Goal: Task Accomplishment & Management: Manage account settings

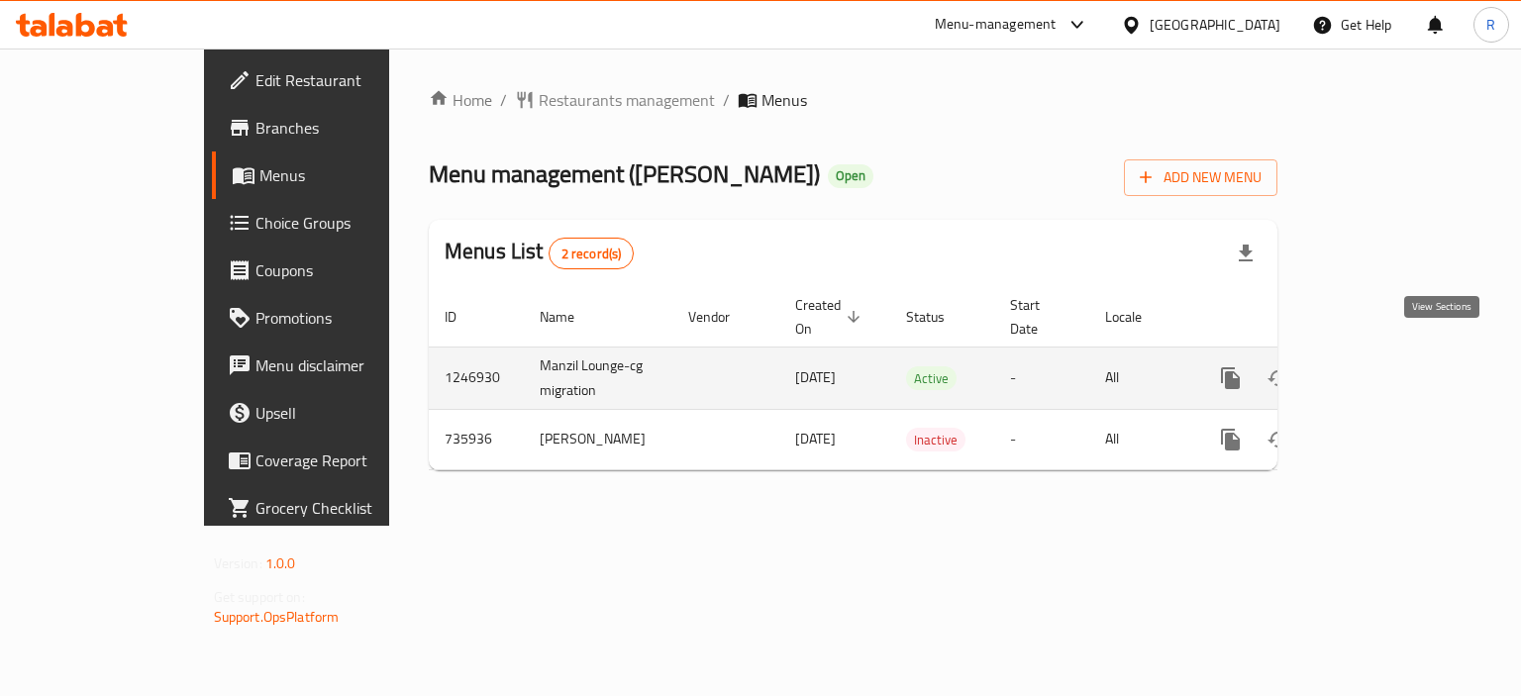
click at [1385, 366] on icon "enhanced table" at bounding box center [1374, 378] width 24 height 24
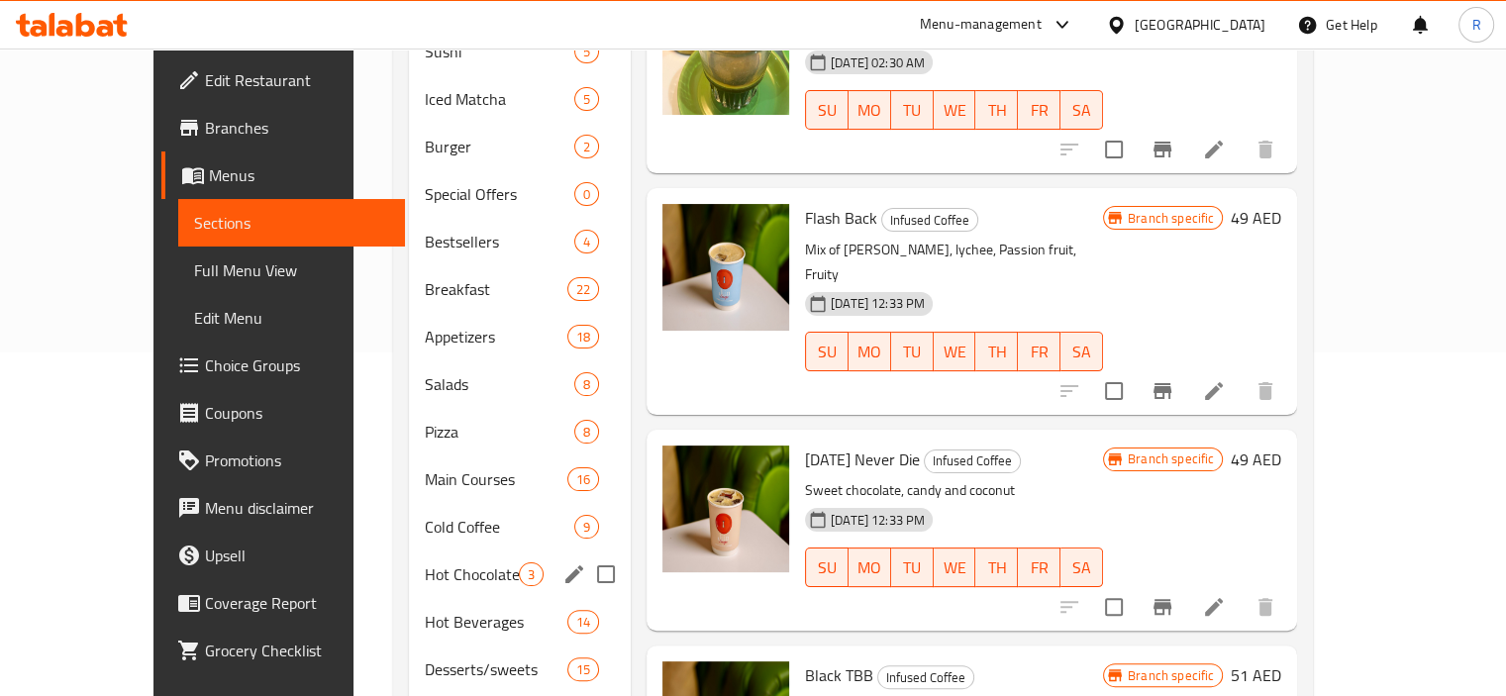
scroll to position [396, 0]
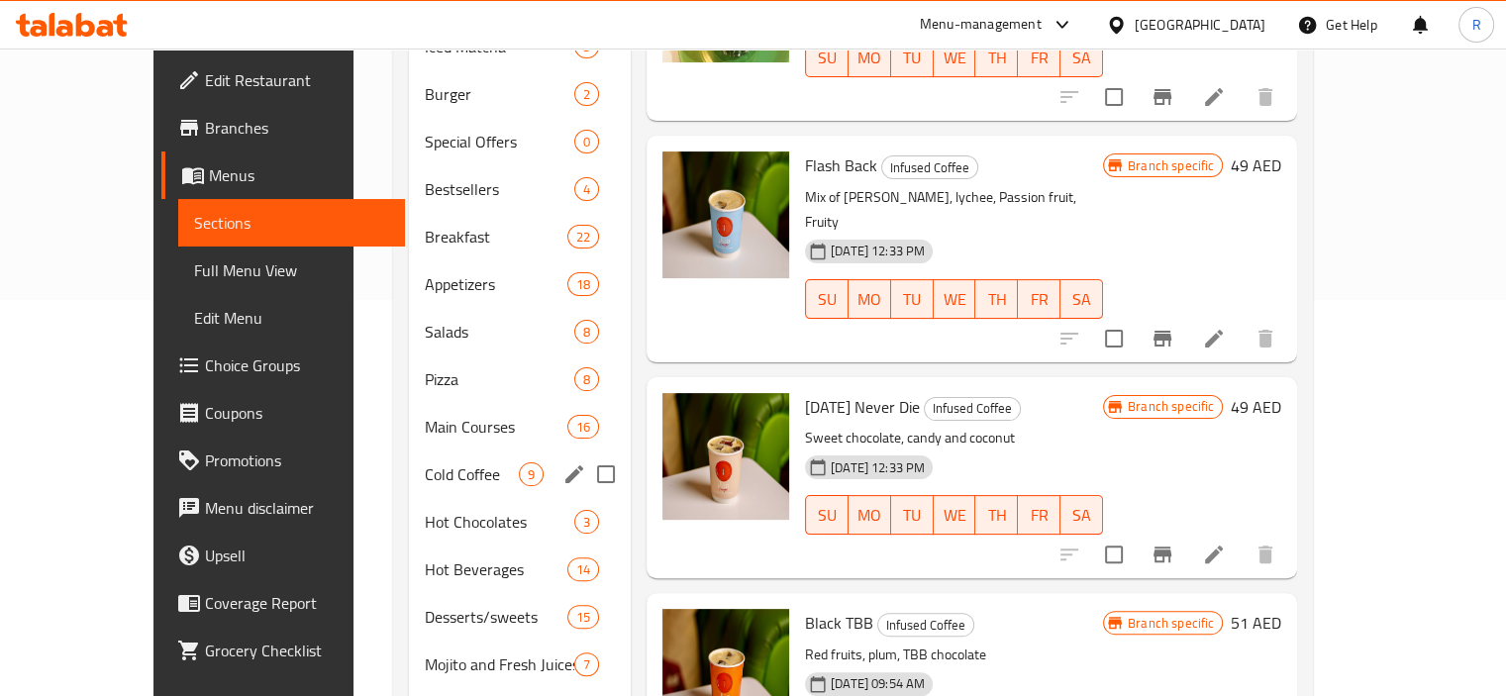
click at [425, 462] on span "Cold Coffee" at bounding box center [472, 474] width 94 height 24
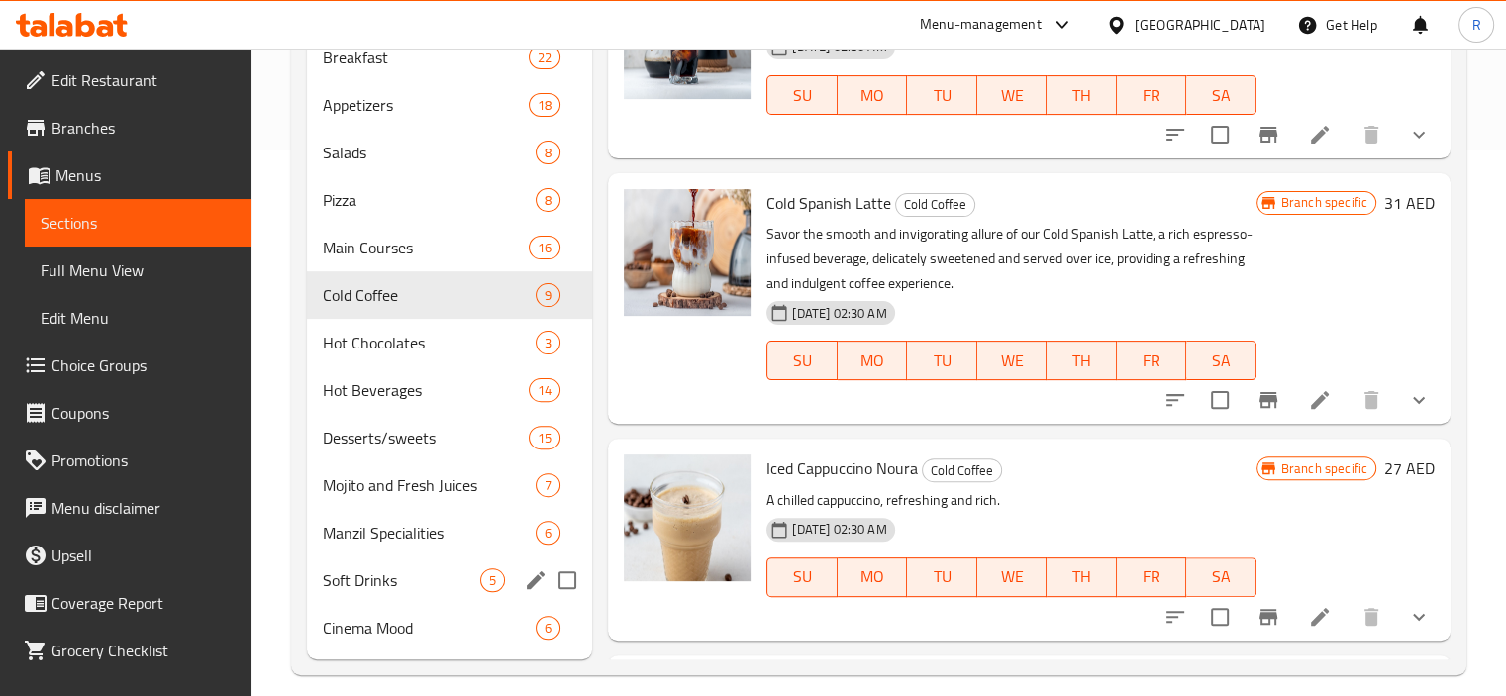
scroll to position [563, 0]
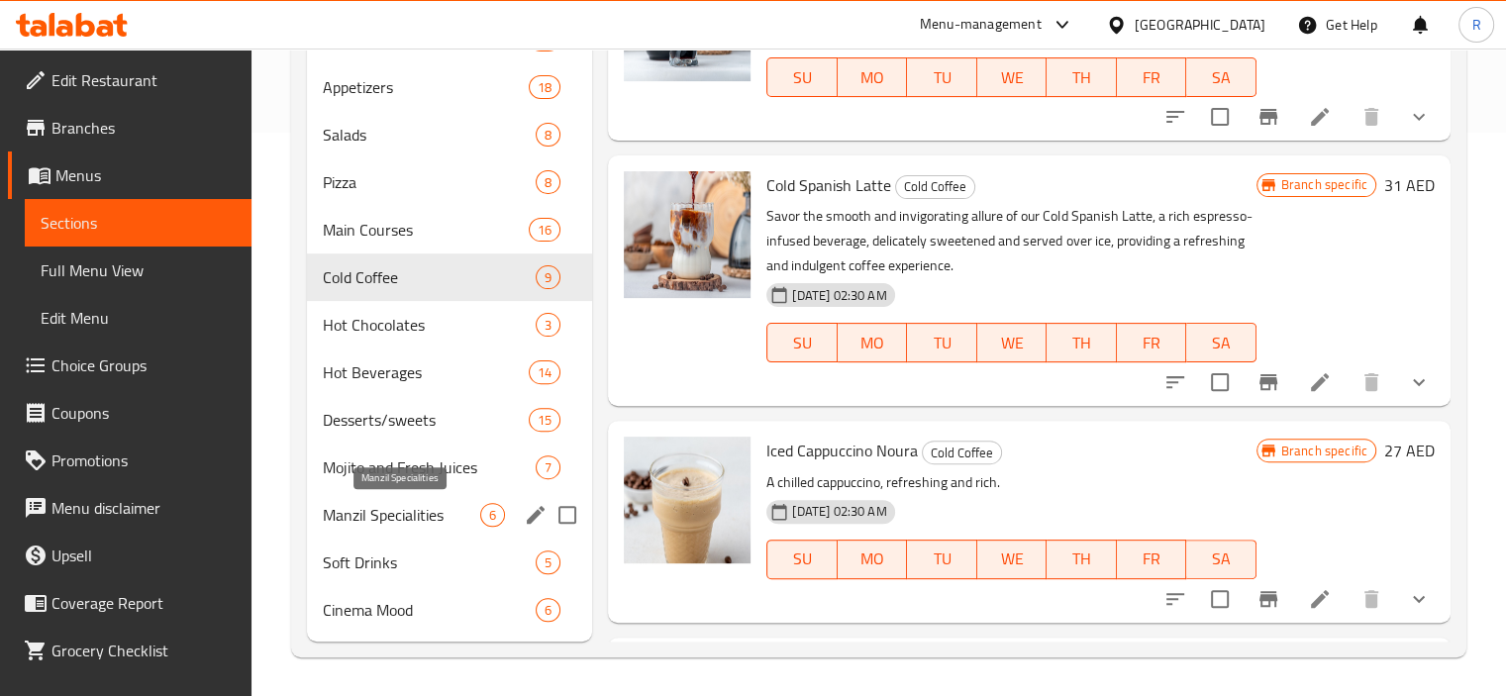
click at [405, 506] on span "Manzil Specialities" at bounding box center [402, 515] width 158 height 24
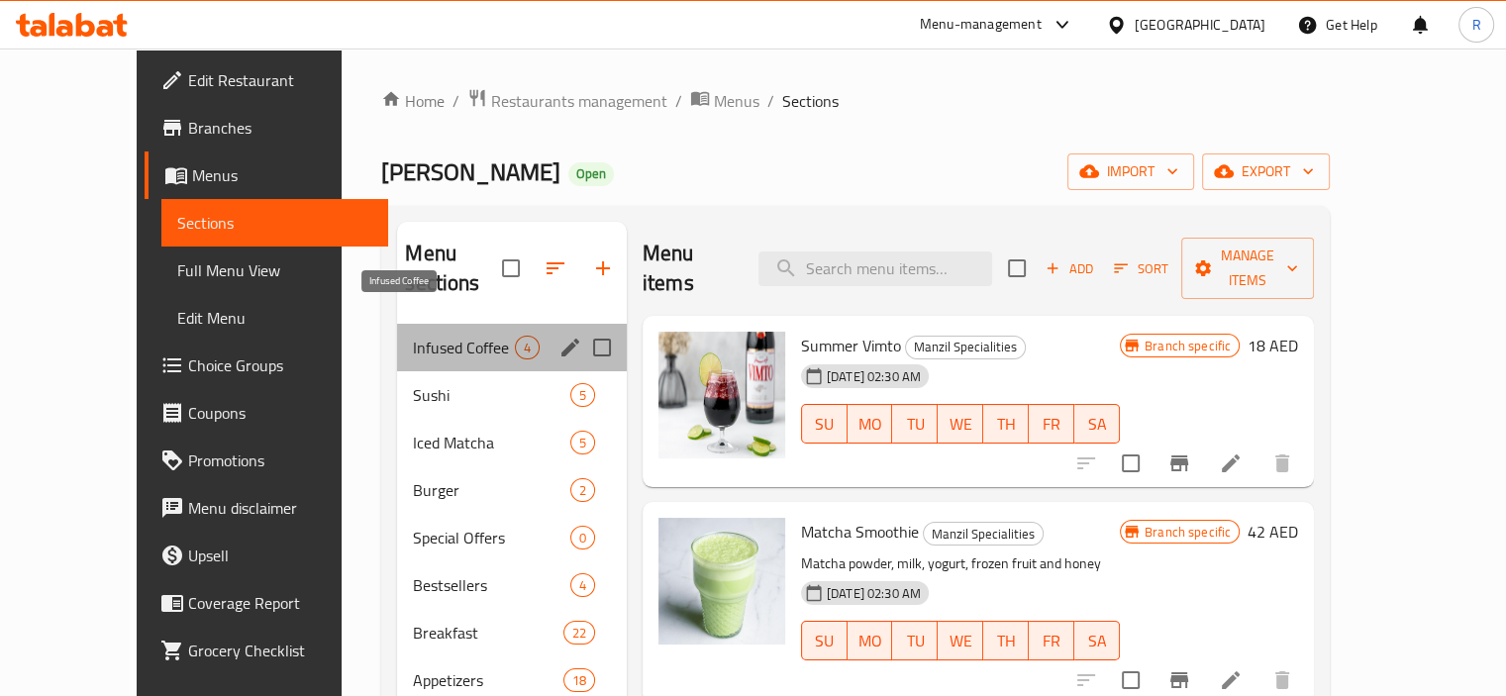
click at [413, 336] on span "Infused Coffee" at bounding box center [463, 348] width 101 height 24
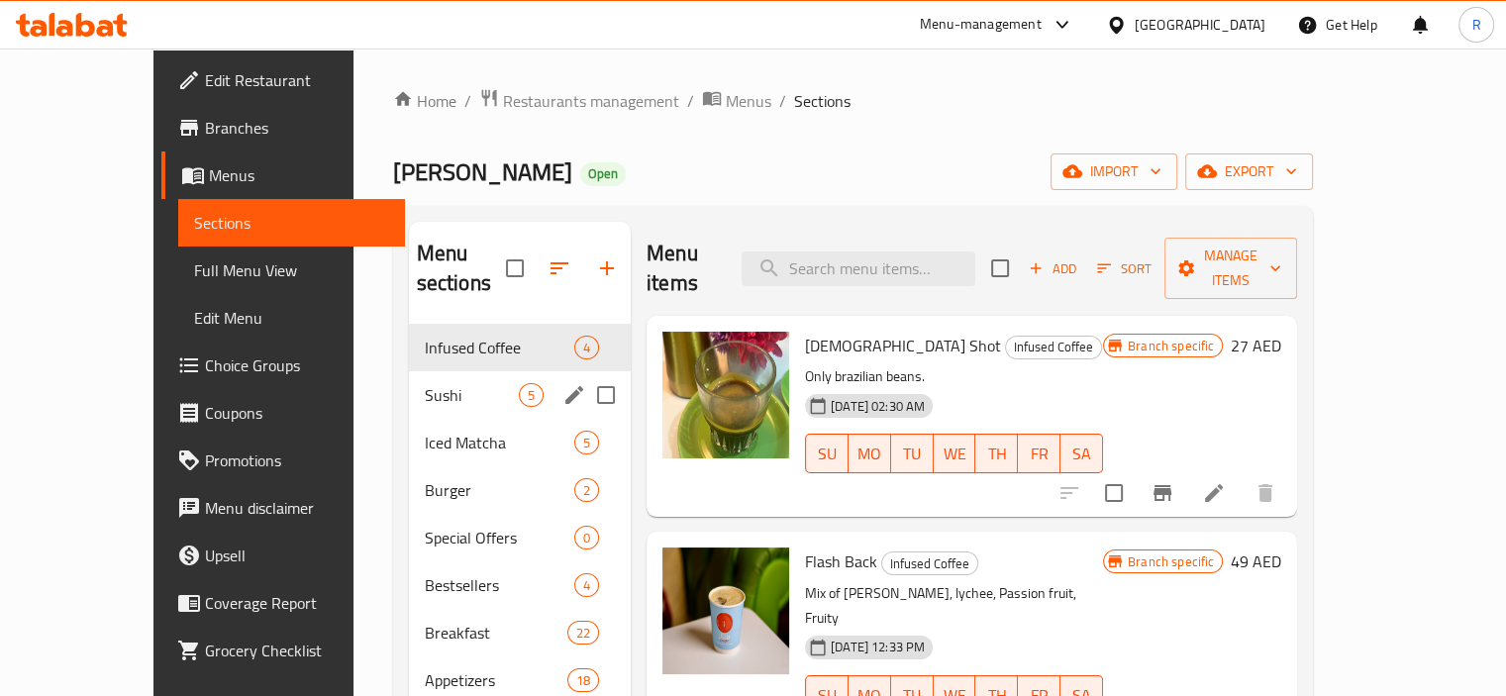
click at [409, 378] on div "Sushi 5" at bounding box center [520, 395] width 222 height 48
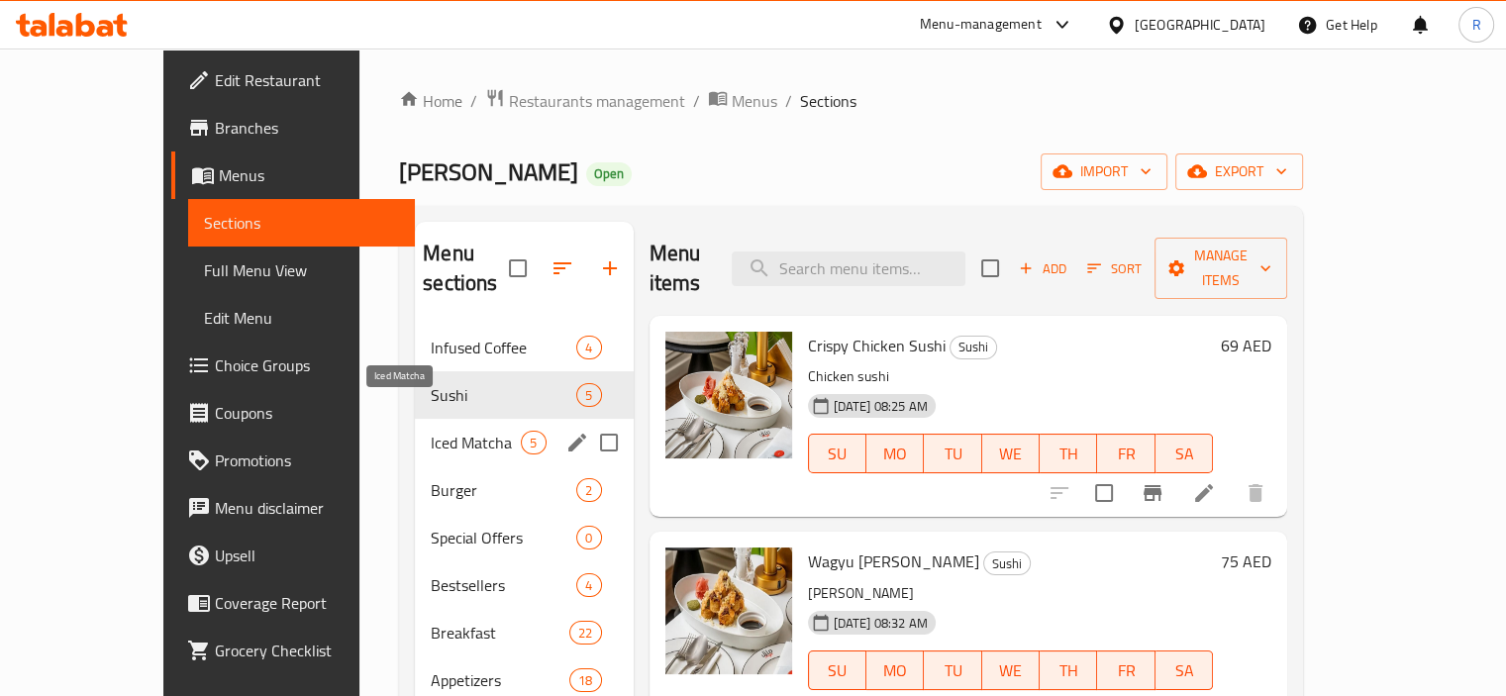
click at [431, 431] on span "Iced Matcha" at bounding box center [476, 443] width 90 height 24
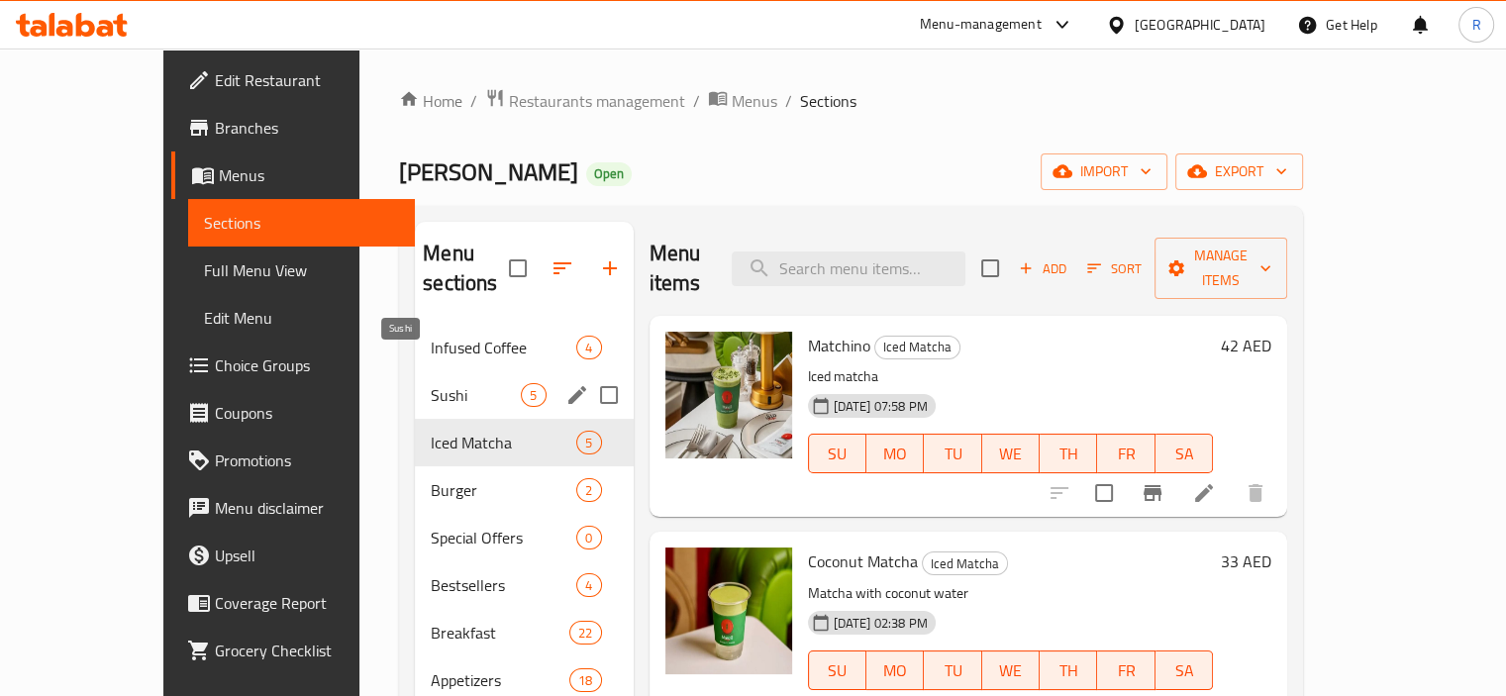
click at [431, 383] on span "Sushi" at bounding box center [476, 395] width 90 height 24
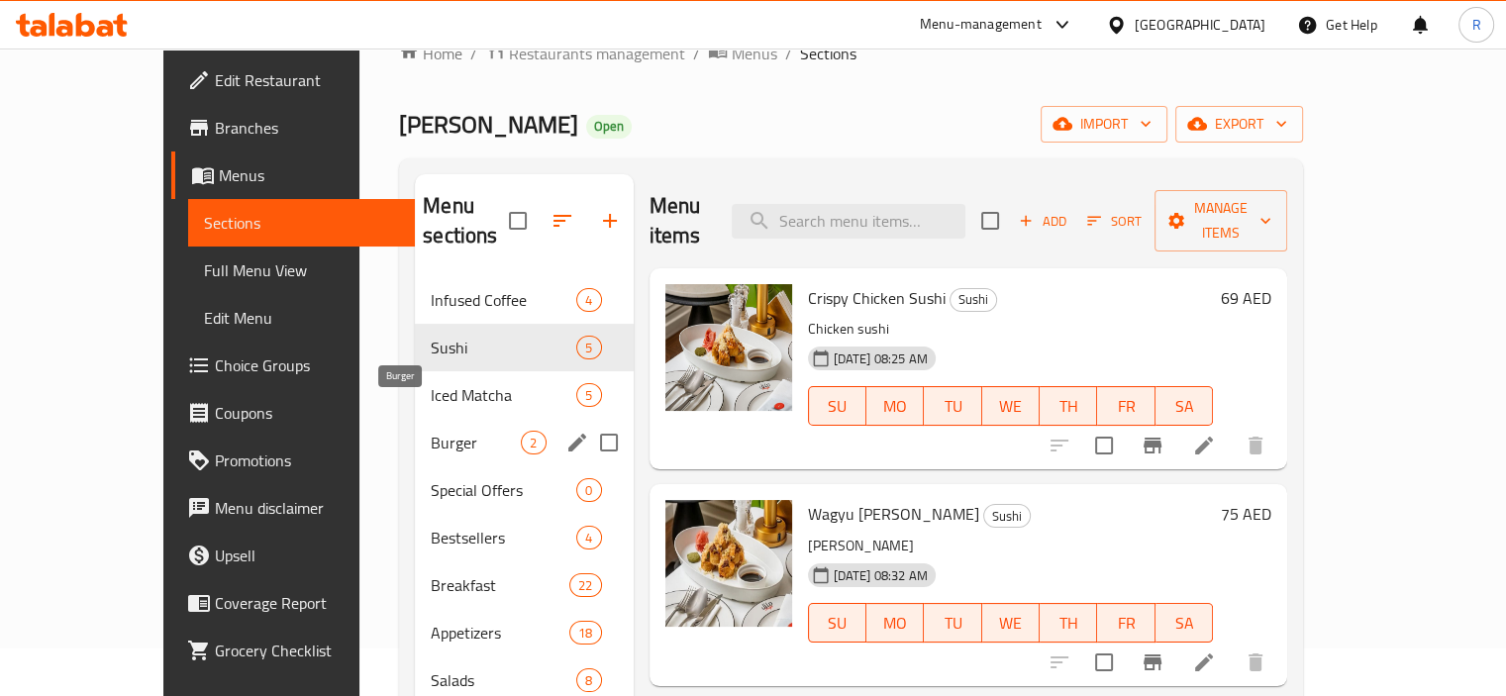
scroll to position [99, 0]
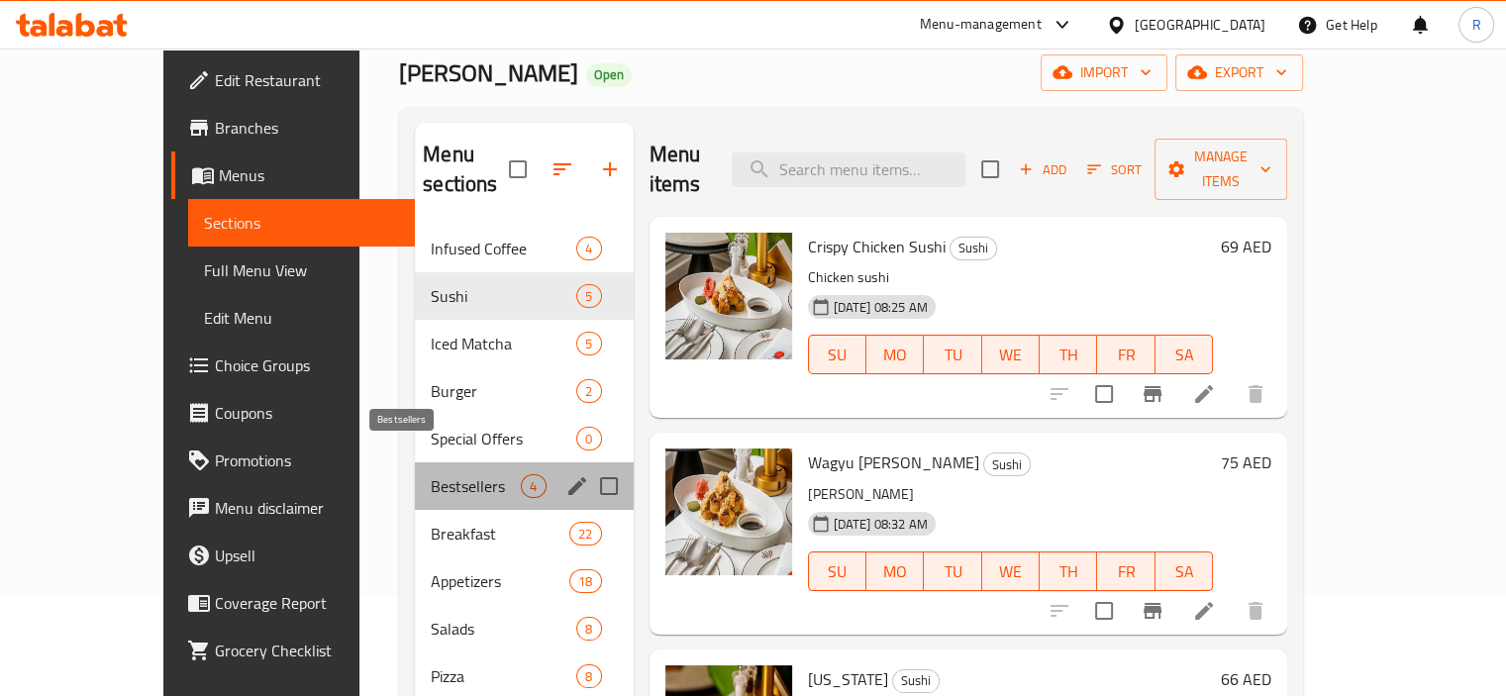
click at [431, 474] on span "Bestsellers" at bounding box center [476, 486] width 90 height 24
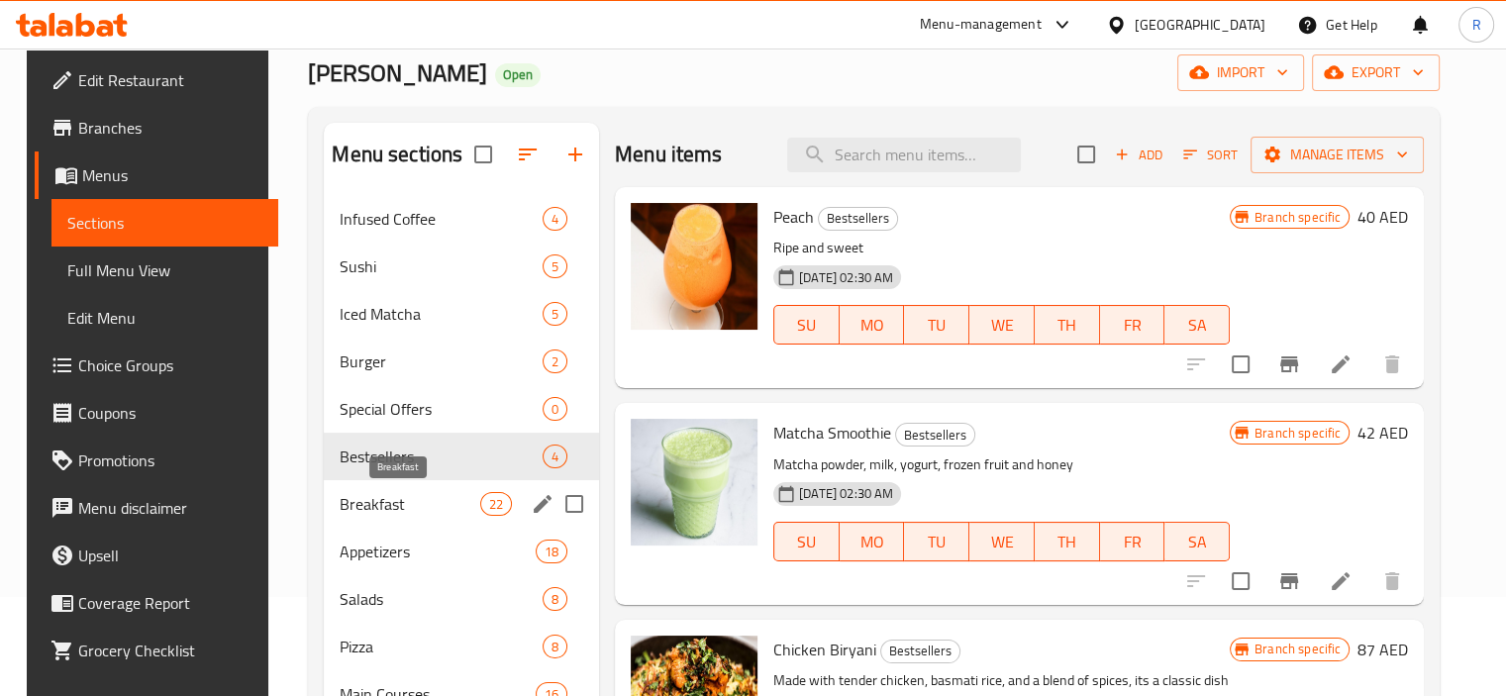
click at [397, 506] on span "Breakfast" at bounding box center [410, 504] width 140 height 24
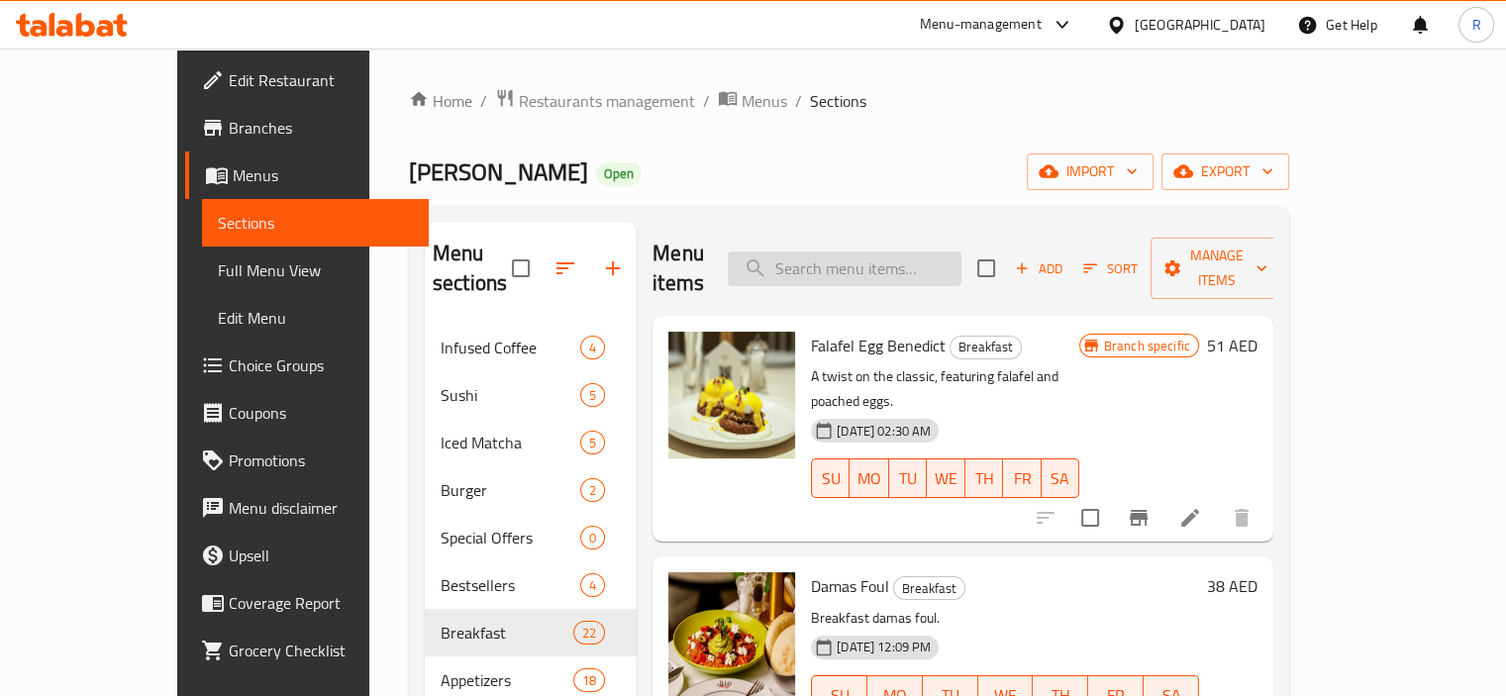
click at [862, 252] on input "search" at bounding box center [845, 269] width 234 height 35
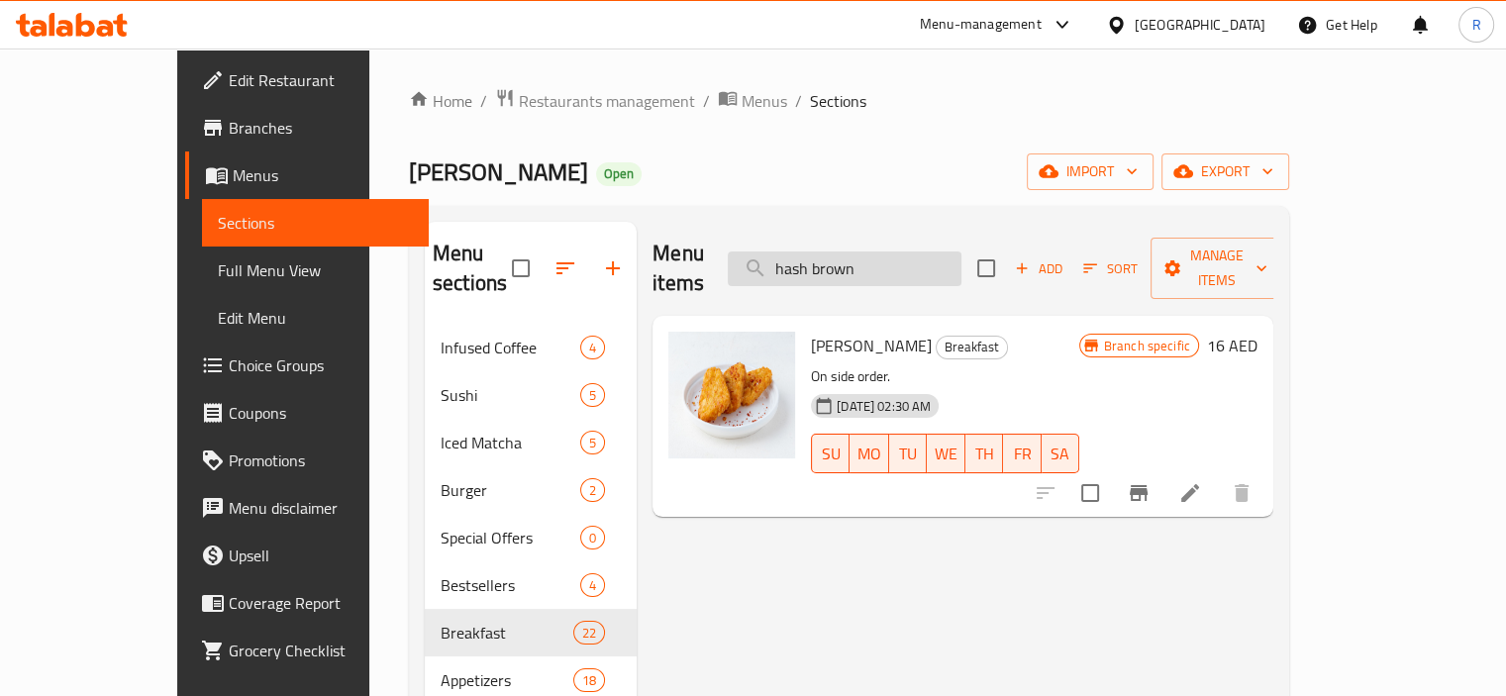
click at [871, 252] on input "hash brown" at bounding box center [845, 269] width 234 height 35
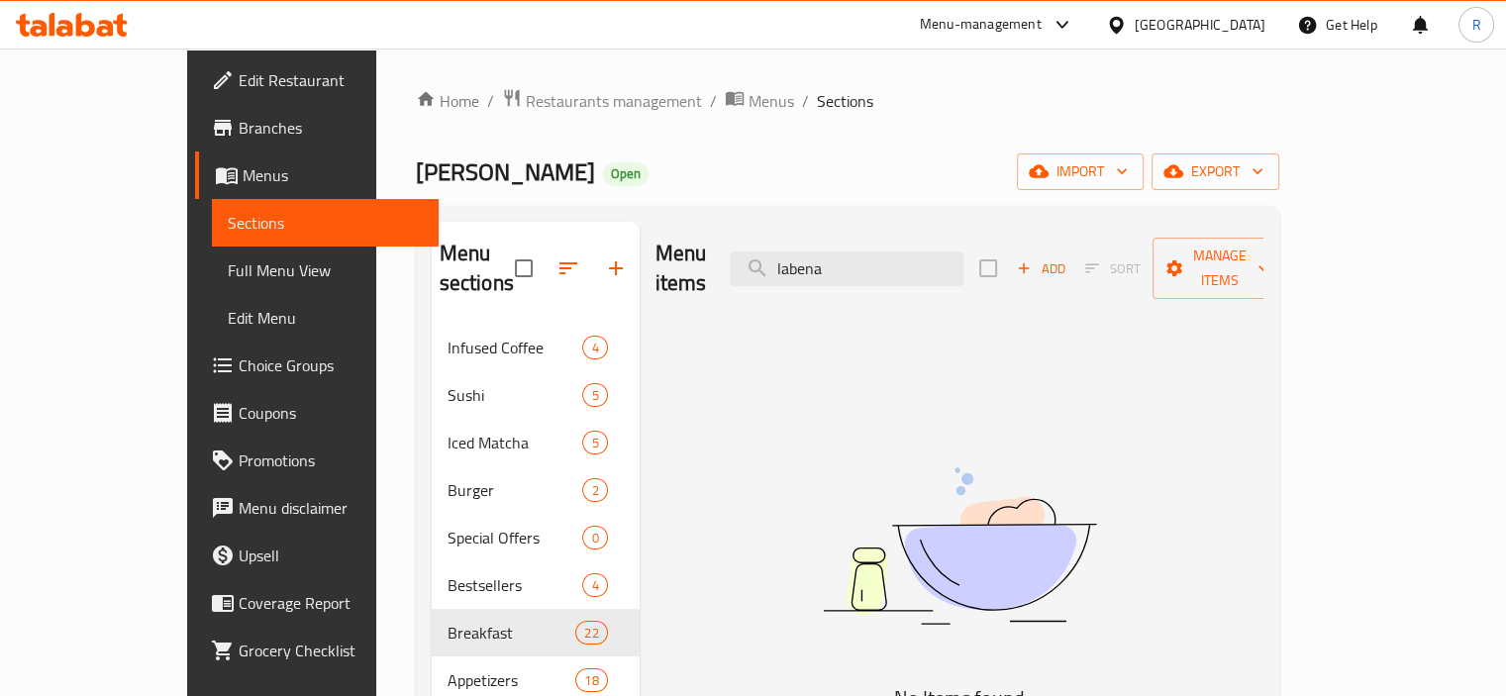
type input "labena"
click at [239, 78] on span "Edit Restaurant" at bounding box center [331, 80] width 184 height 24
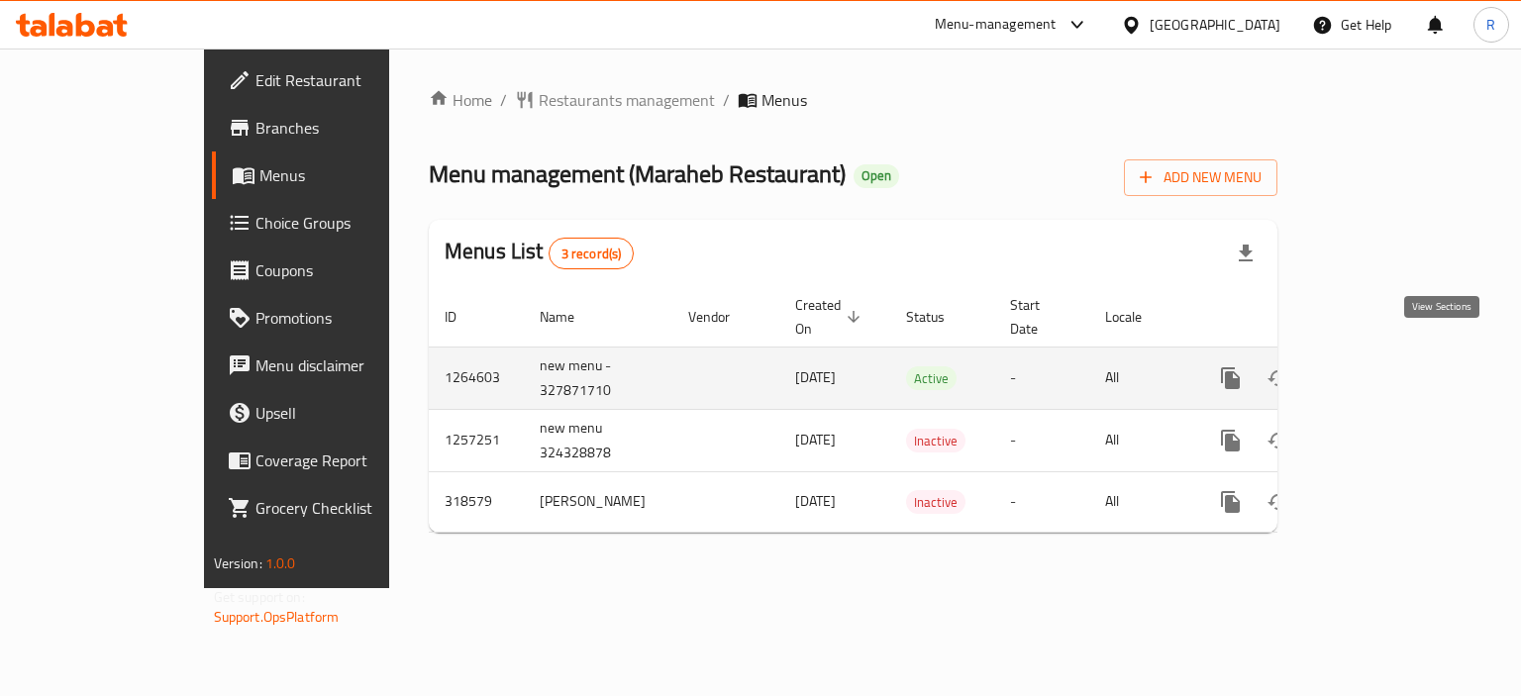
click at [1385, 366] on icon "enhanced table" at bounding box center [1374, 378] width 24 height 24
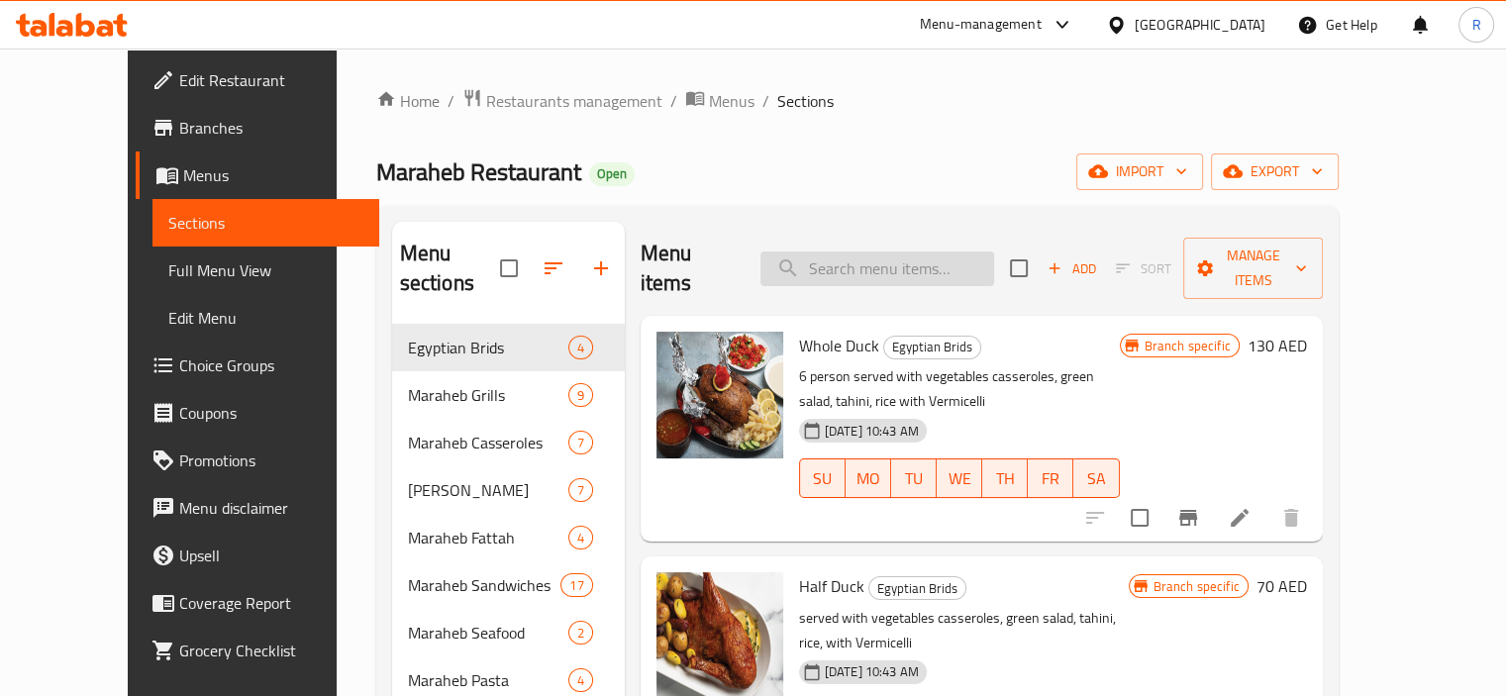
click at [939, 252] on input "search" at bounding box center [877, 269] width 234 height 35
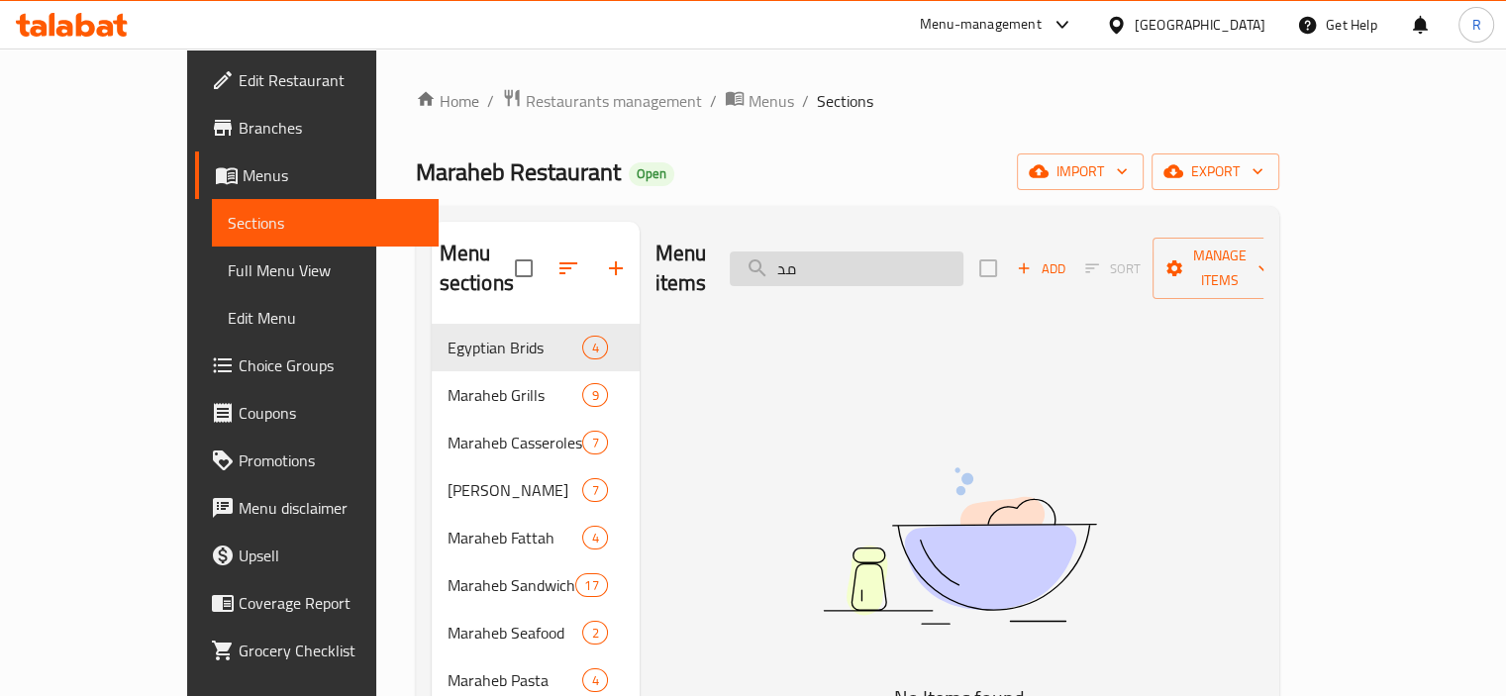
type input "م"
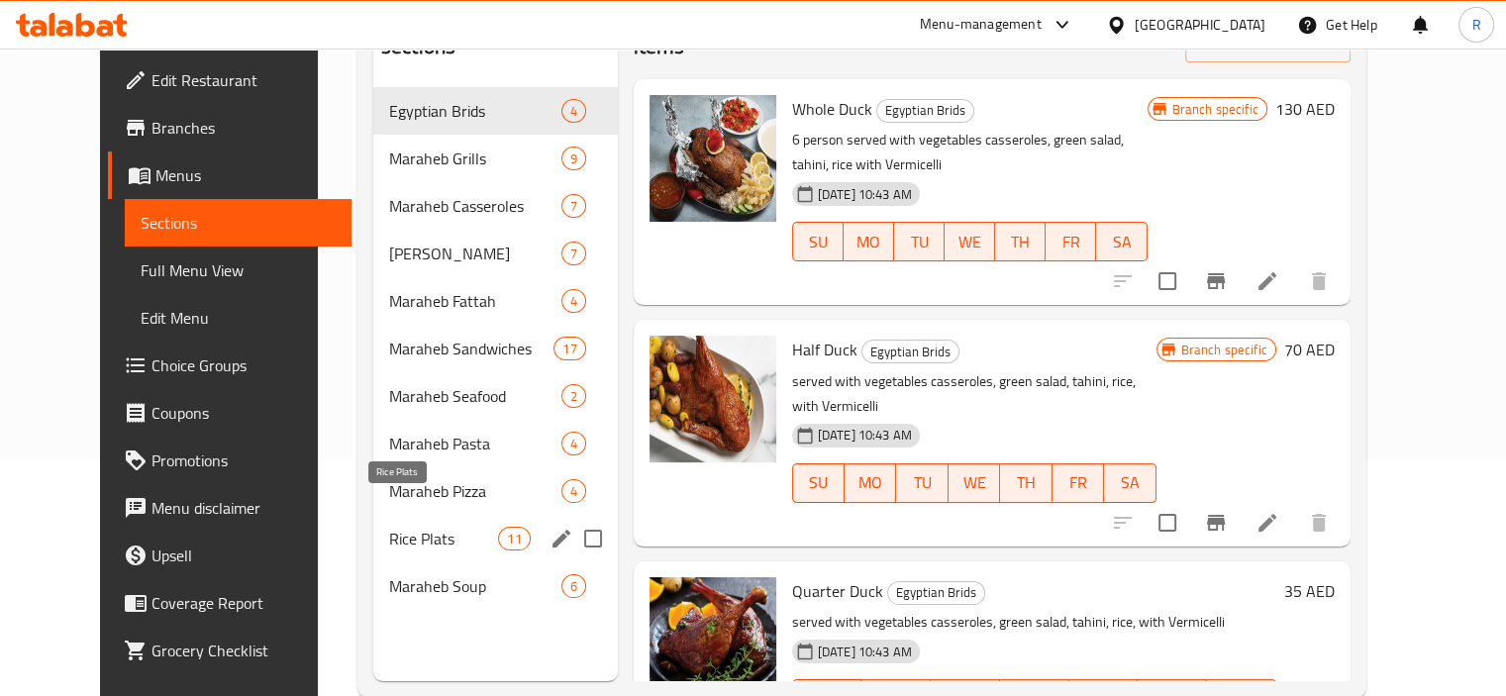
scroll to position [277, 0]
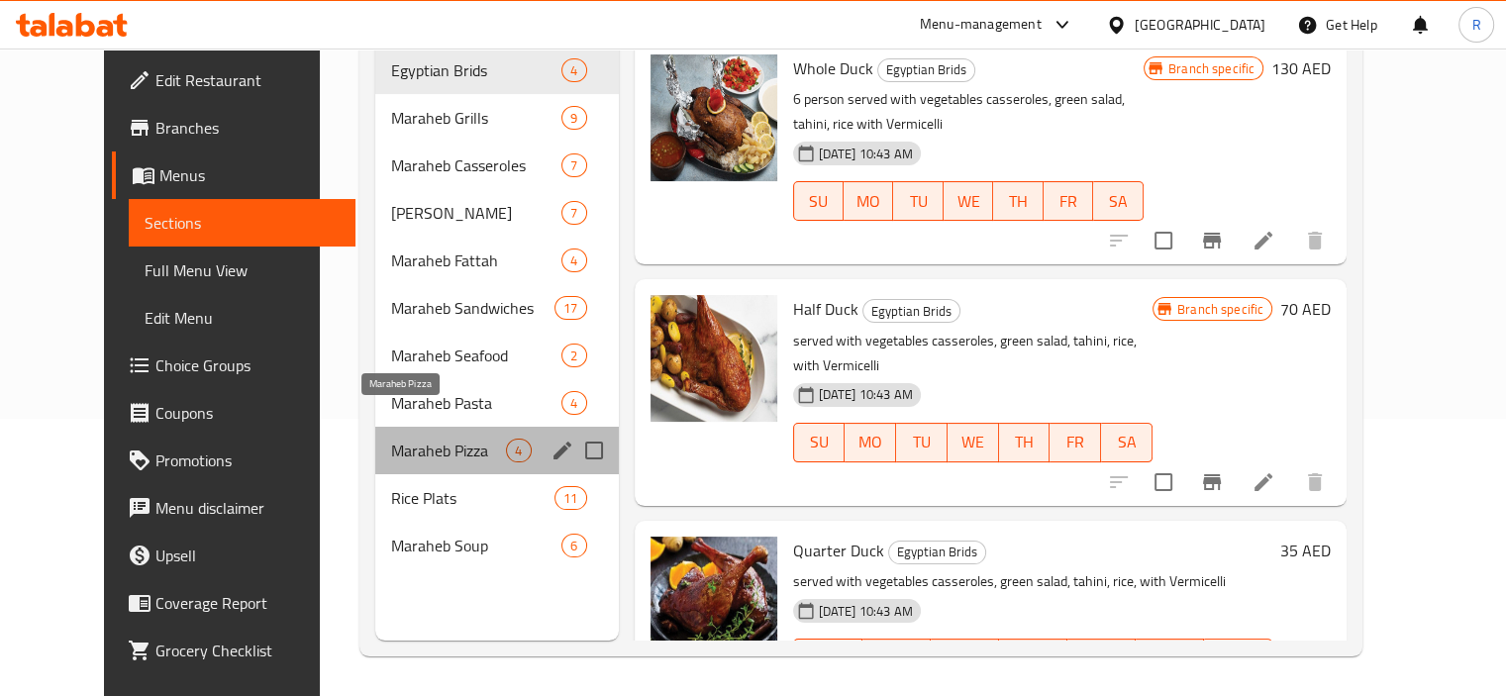
click at [420, 439] on span "Maraheb Pizza" at bounding box center [448, 451] width 115 height 24
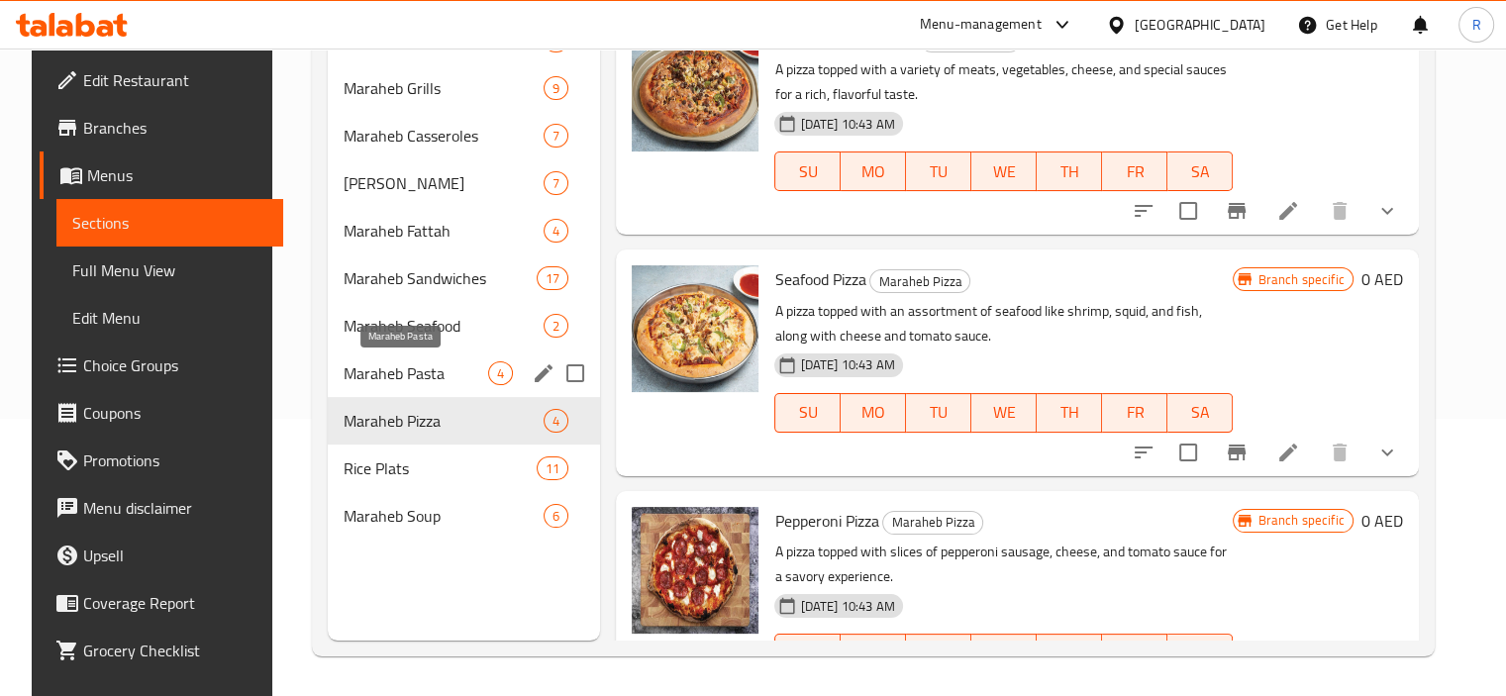
click at [425, 377] on span "Maraheb Pasta" at bounding box center [416, 373] width 145 height 24
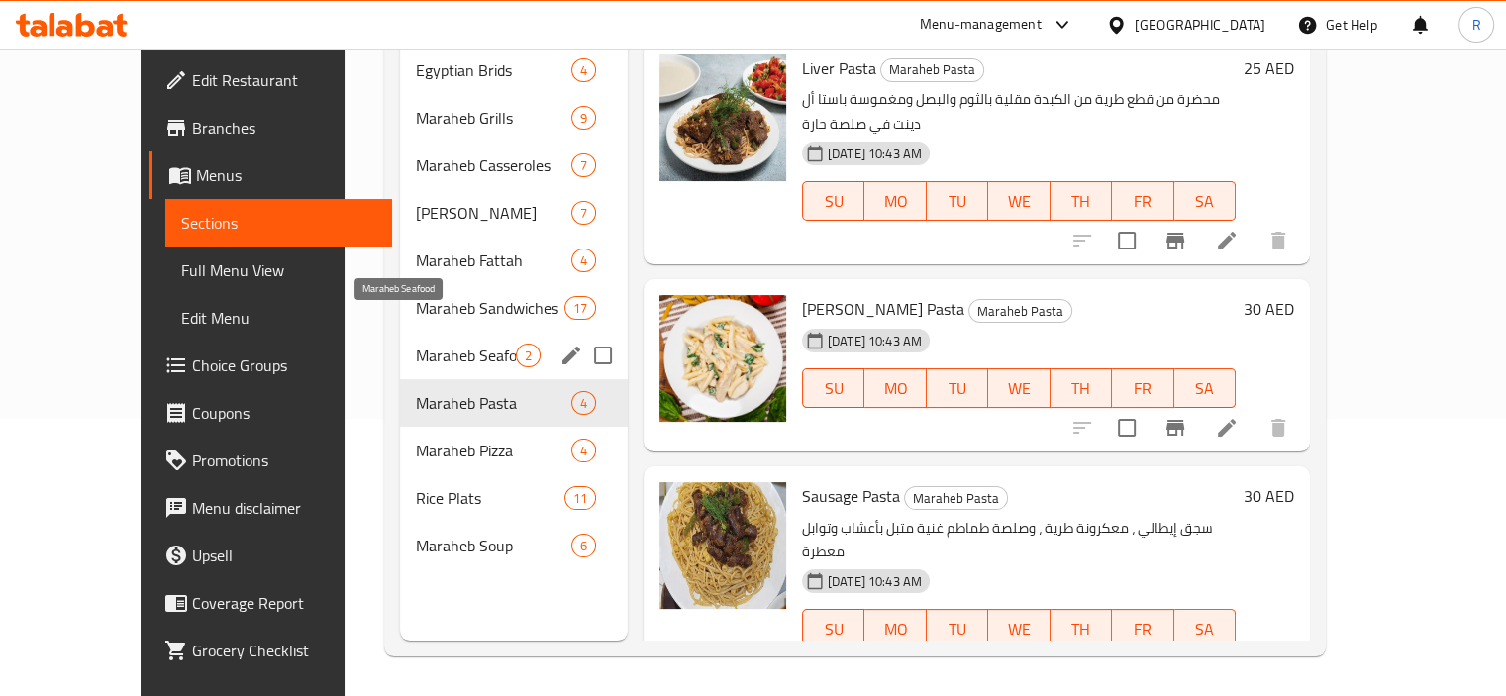
click at [437, 344] on span "Maraheb Seafood" at bounding box center [466, 356] width 100 height 24
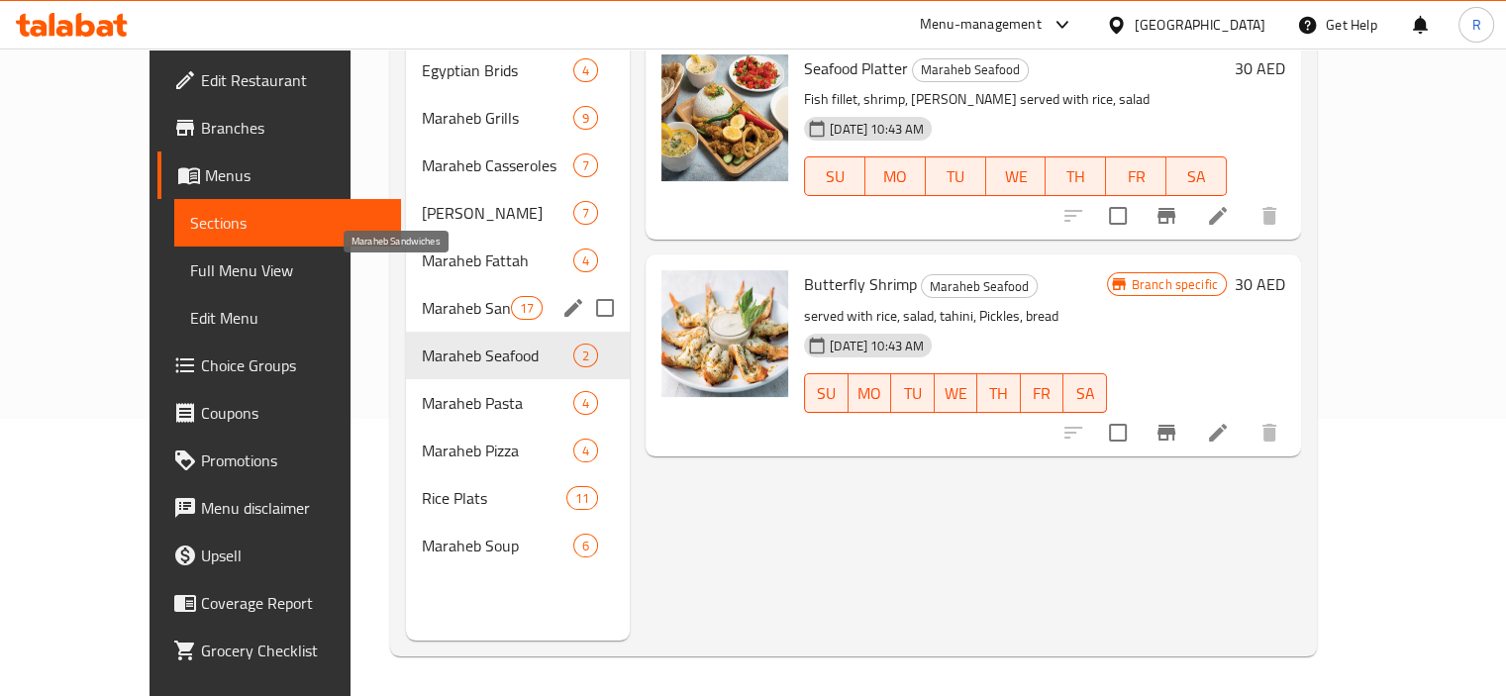
drag, startPoint x: 440, startPoint y: 276, endPoint x: 419, endPoint y: 219, distance: 61.1
click at [441, 296] on span "Maraheb Sandwiches" at bounding box center [466, 308] width 89 height 24
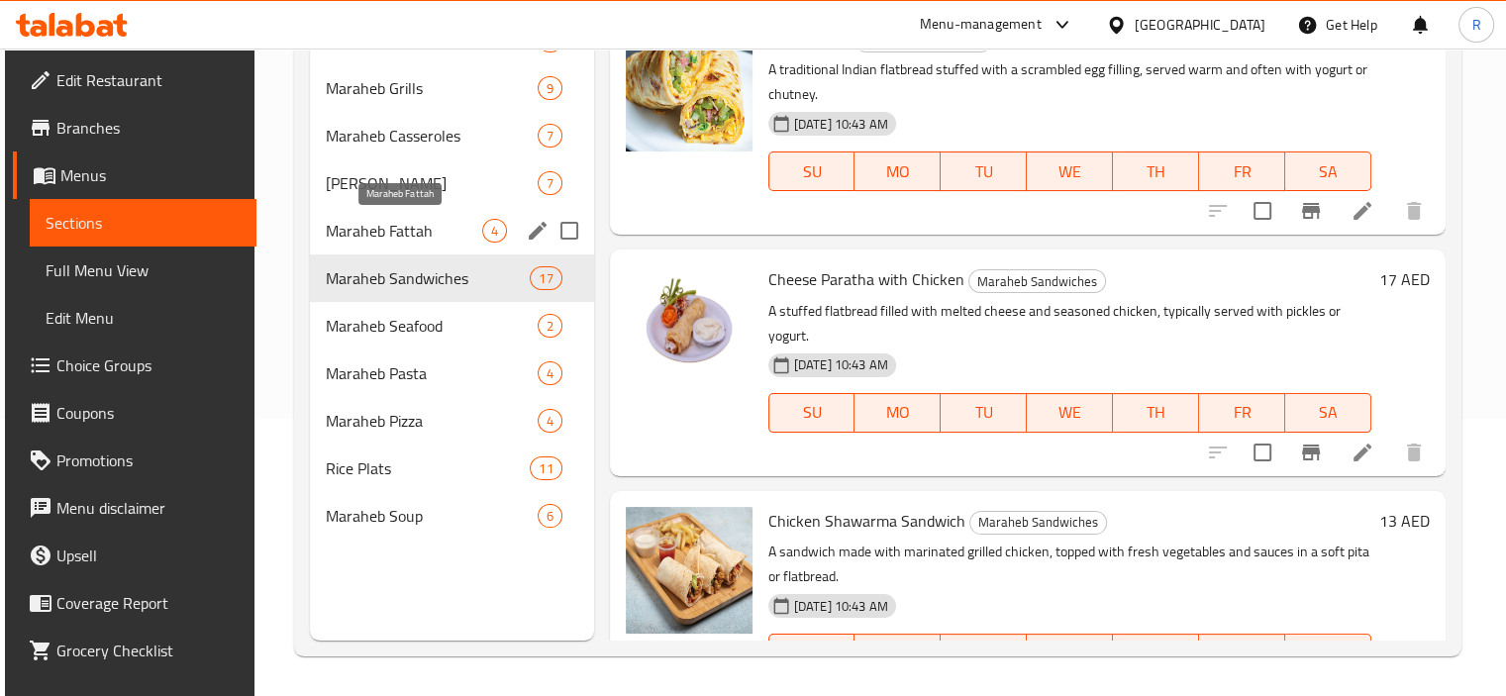
drag, startPoint x: 419, startPoint y: 219, endPoint x: 432, endPoint y: 185, distance: 36.0
click at [418, 219] on span "Maraheb Fattah" at bounding box center [404, 231] width 156 height 24
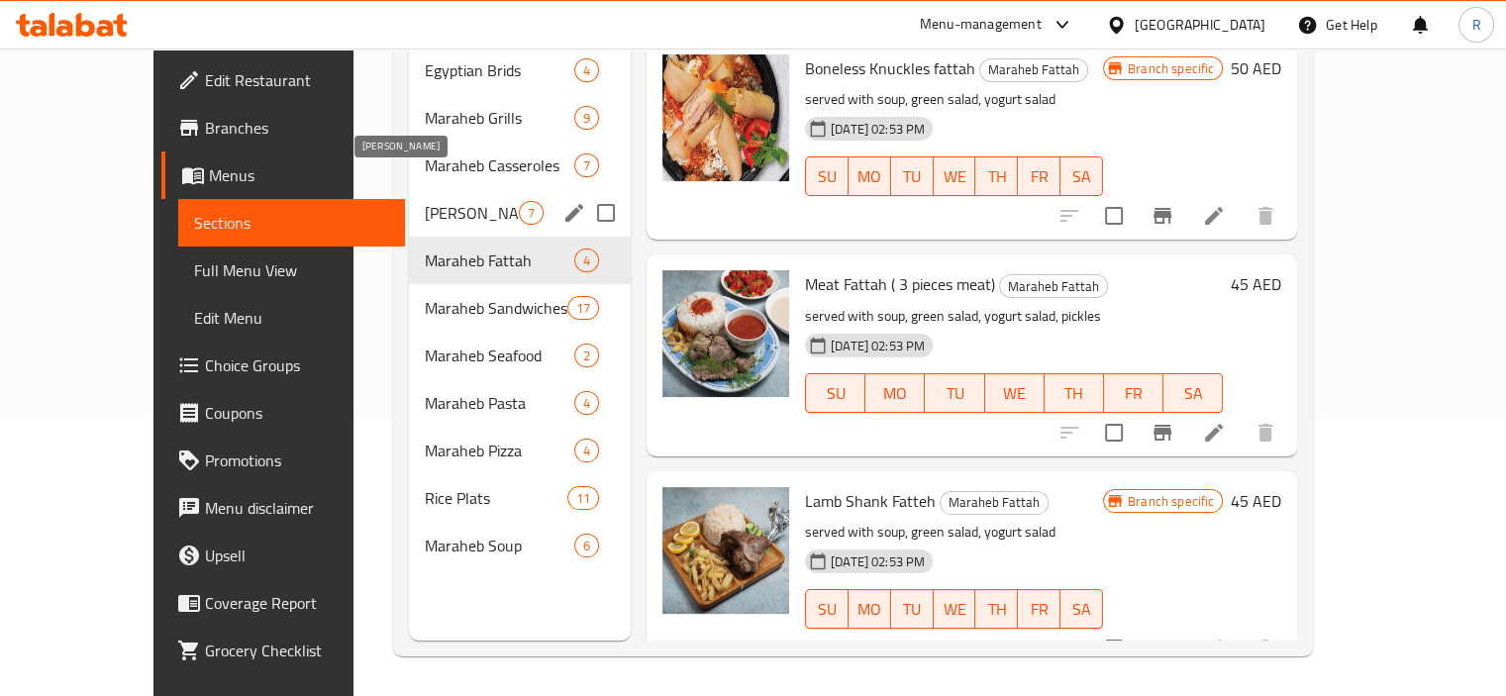
click at [432, 201] on span "[PERSON_NAME]" at bounding box center [472, 213] width 94 height 24
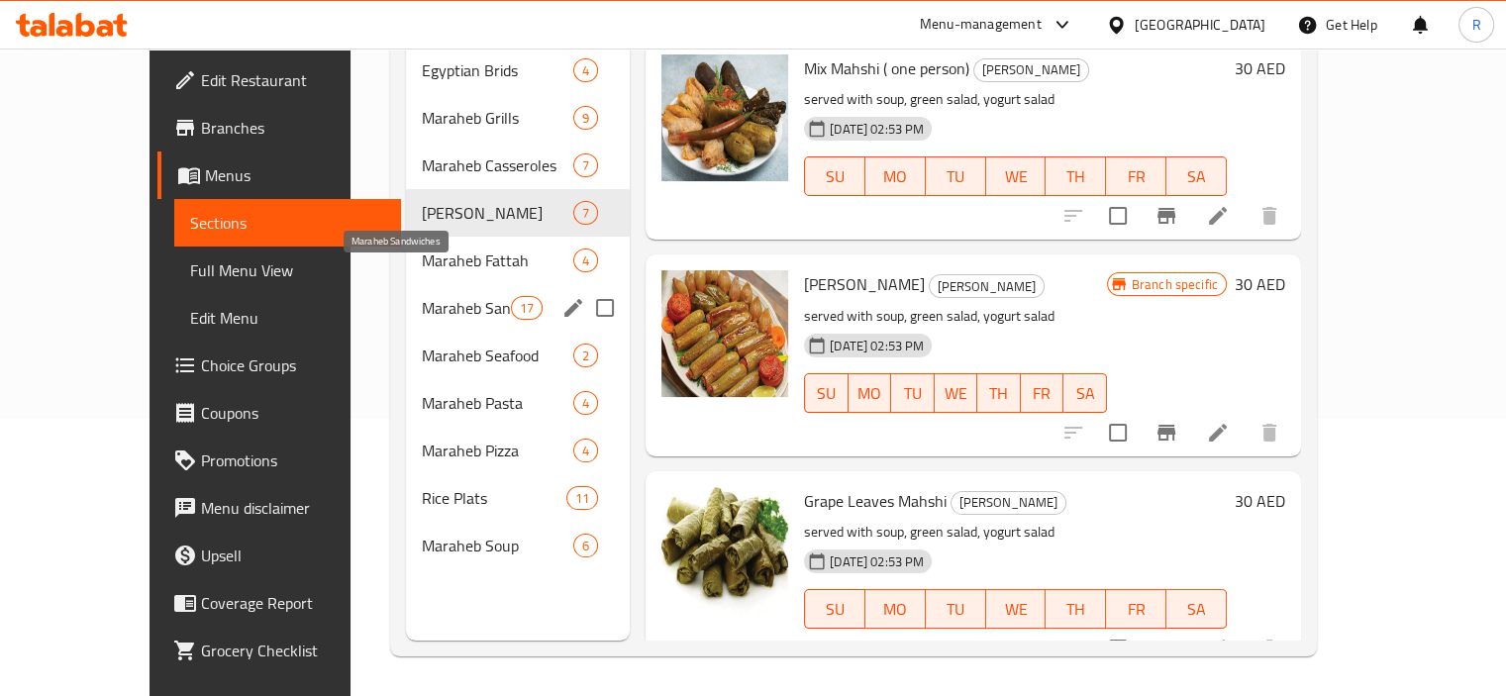
scroll to position [79, 0]
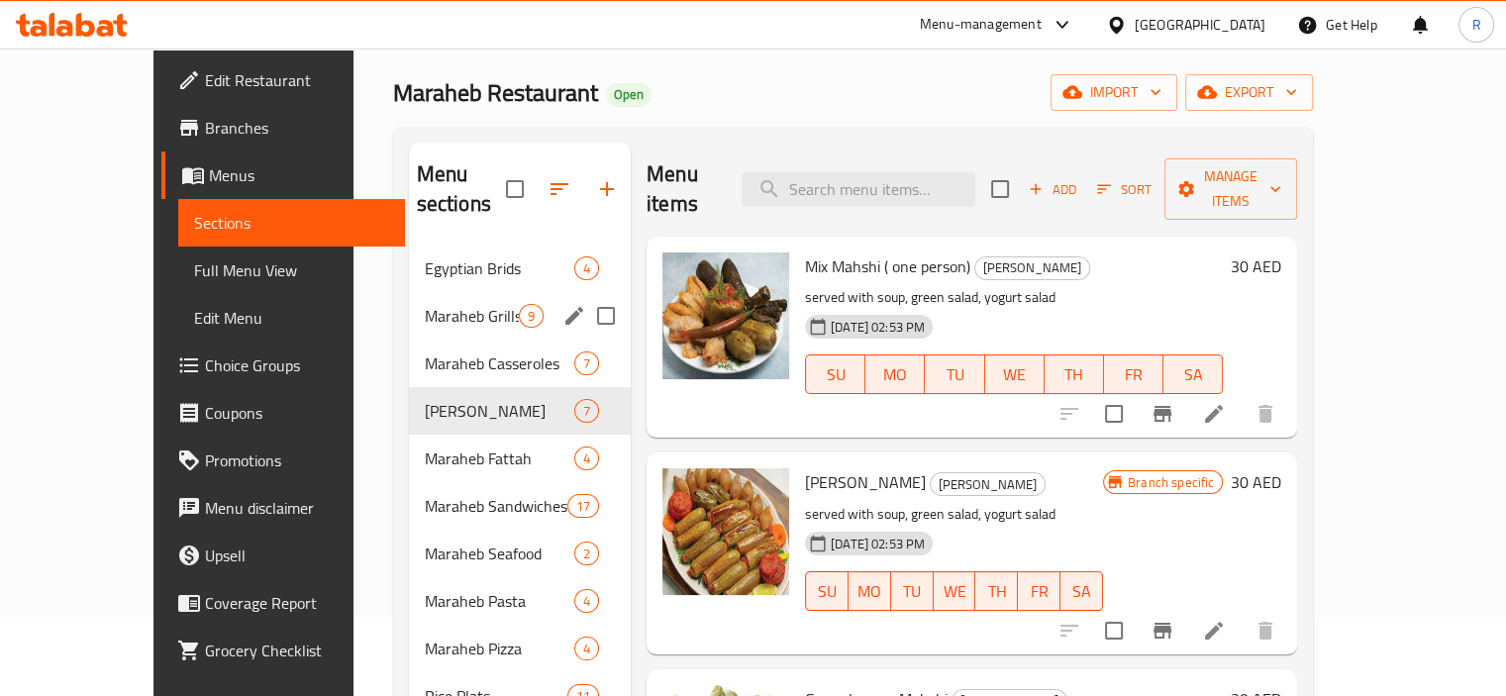
click at [409, 292] on div "Maraheb Grills 9" at bounding box center [520, 316] width 222 height 48
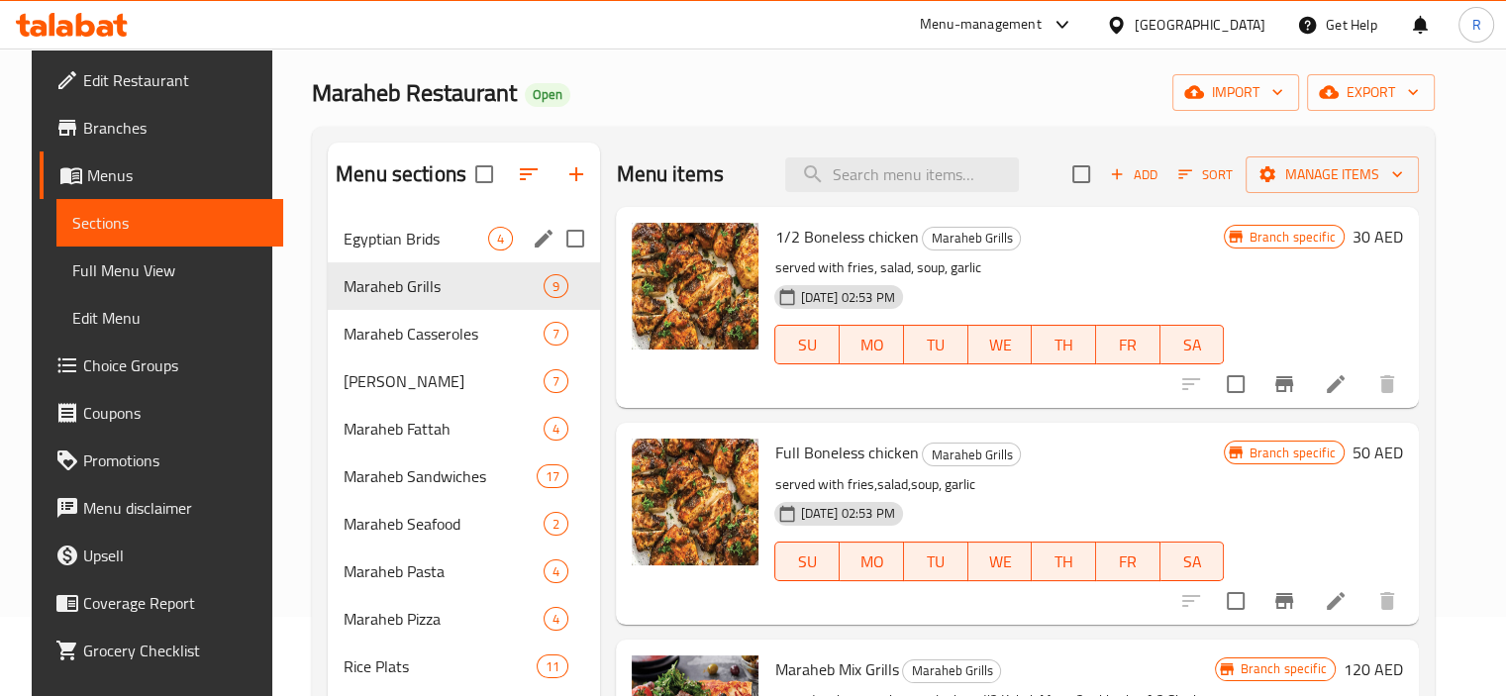
click at [421, 251] on div "Egyptian Brids 4" at bounding box center [464, 239] width 272 height 48
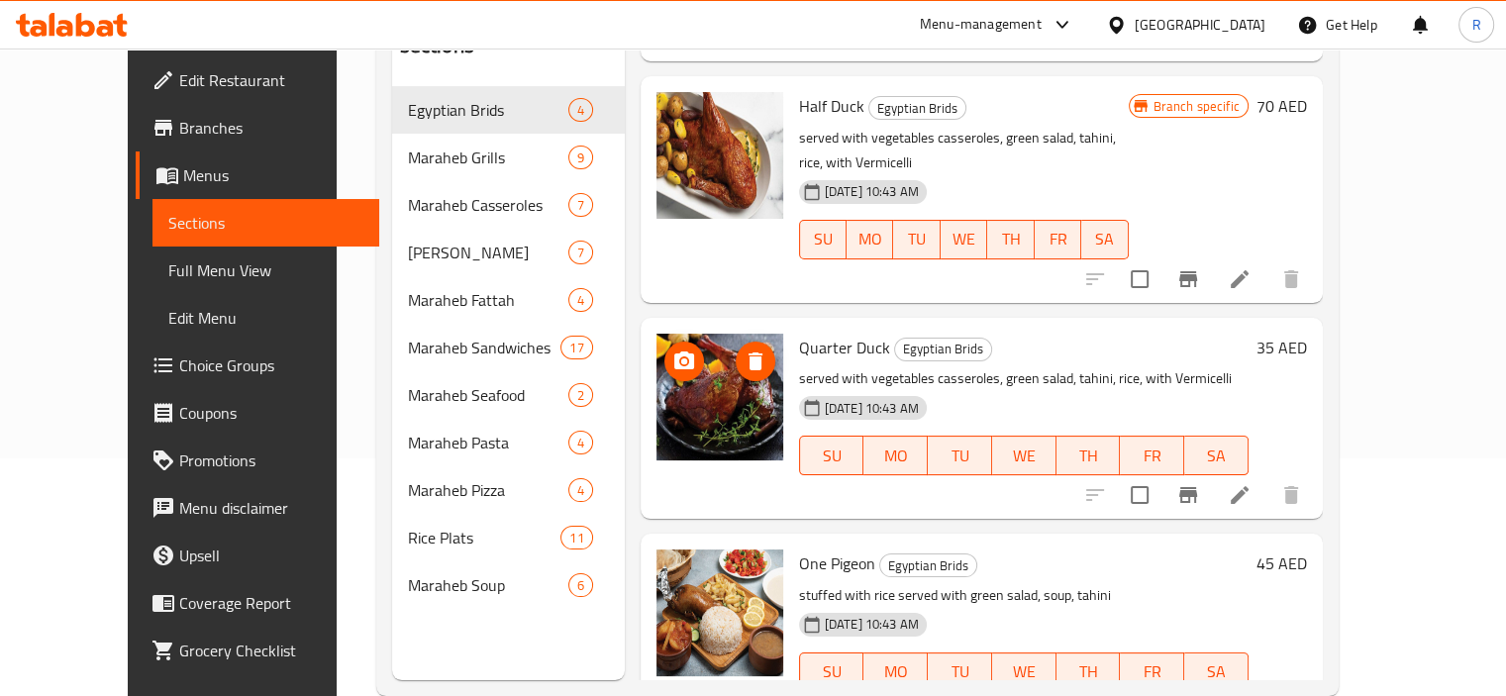
scroll to position [277, 0]
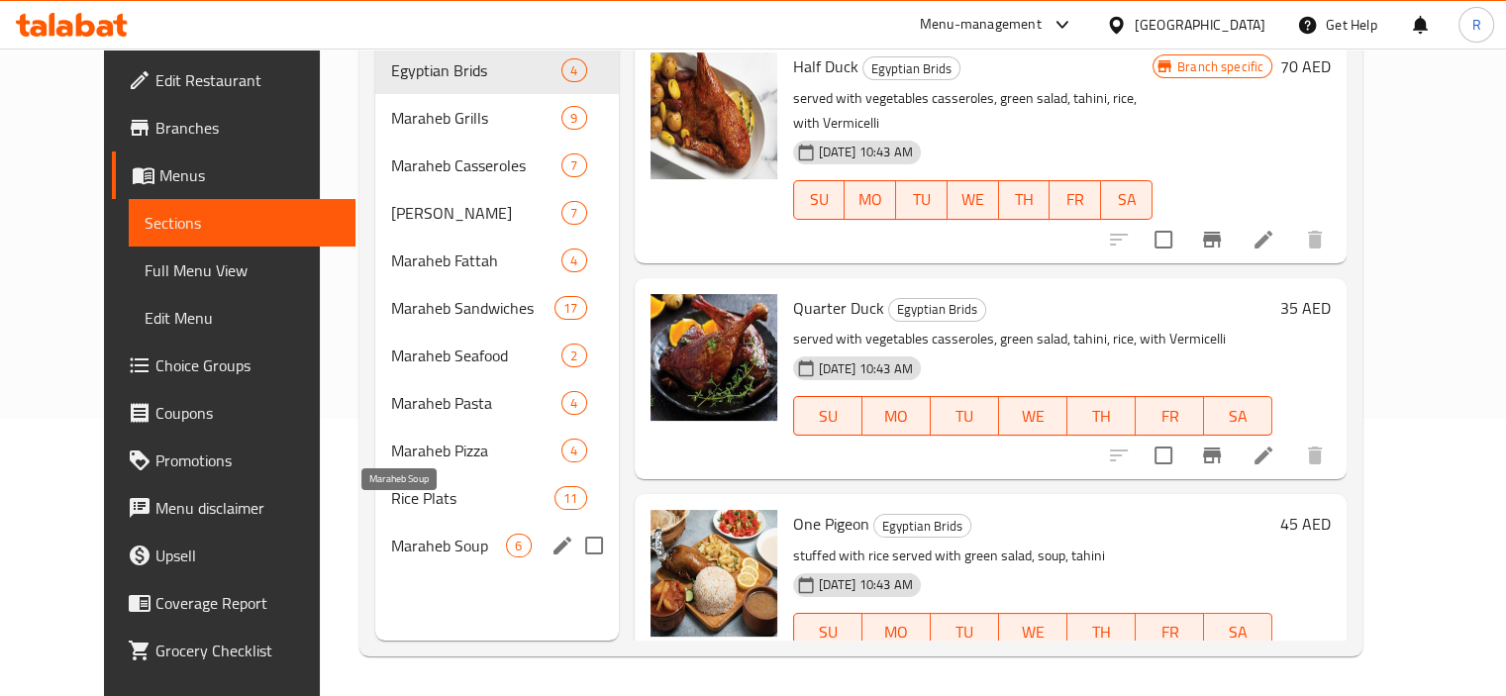
click at [395, 534] on span "Maraheb Soup" at bounding box center [448, 546] width 115 height 24
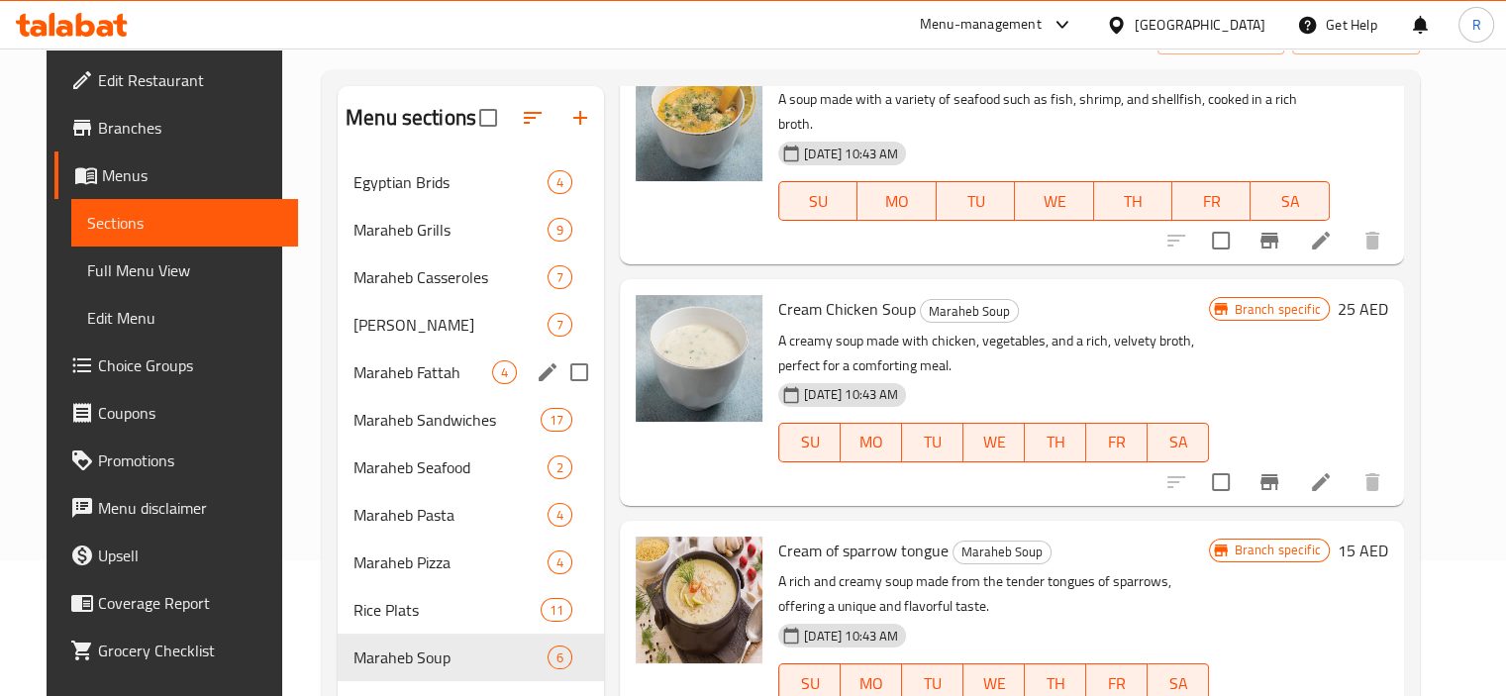
scroll to position [277, 0]
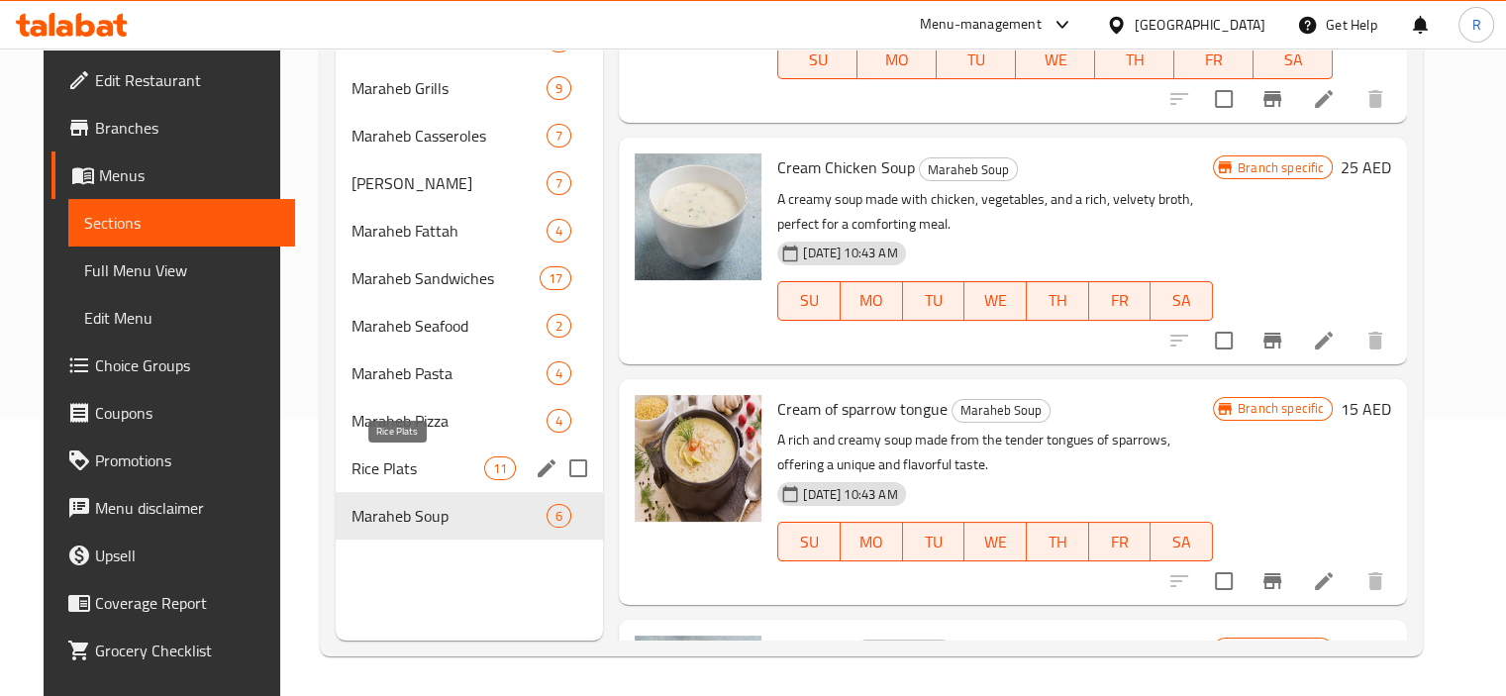
click at [386, 467] on span "Rice Plats" at bounding box center [418, 468] width 133 height 24
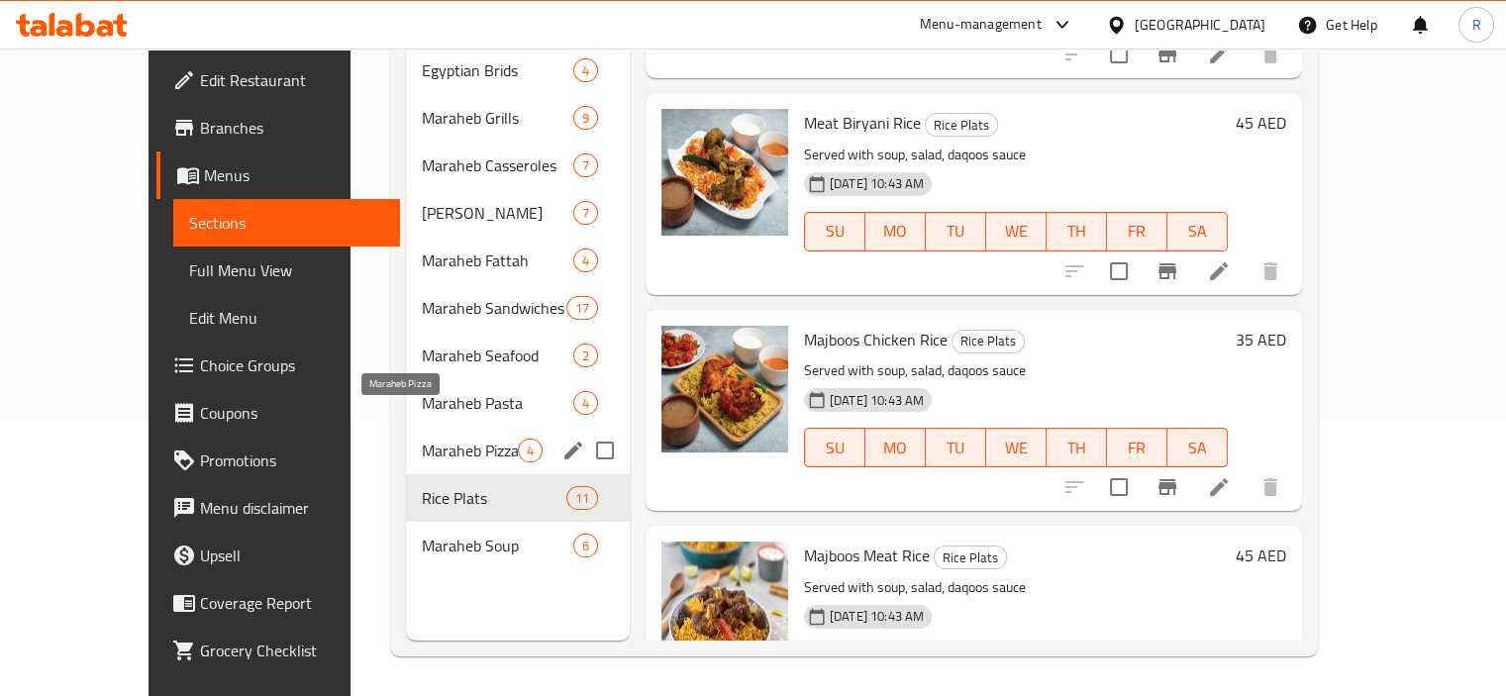
click at [422, 439] on span "Maraheb Pizza" at bounding box center [470, 451] width 96 height 24
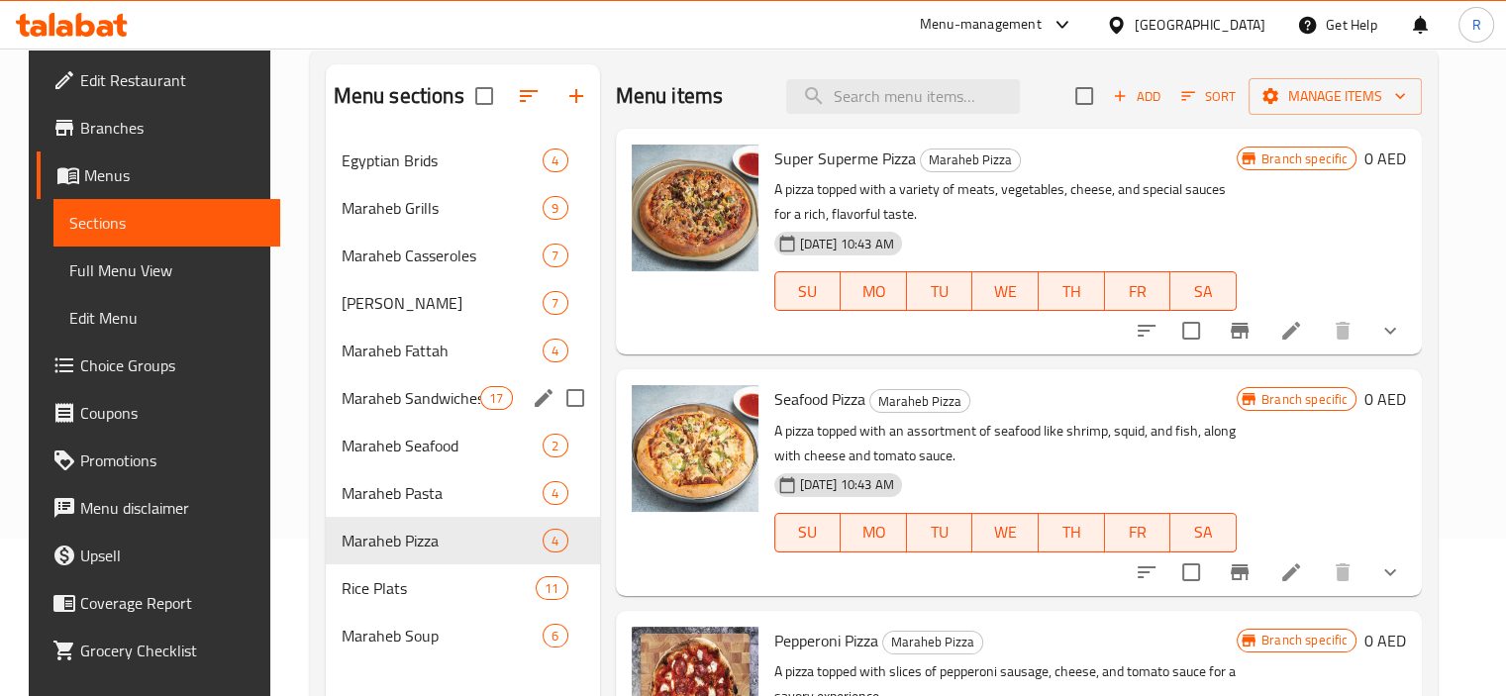
scroll to position [198, 0]
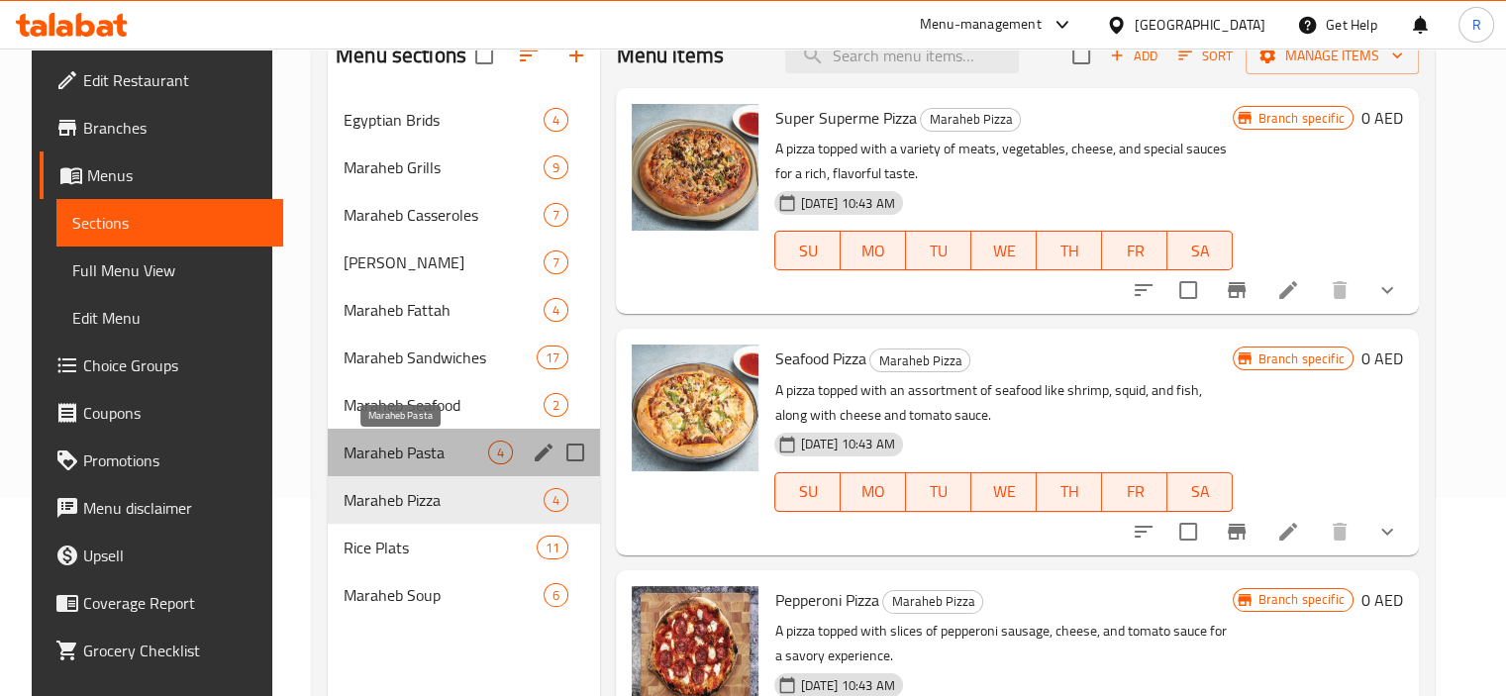
click at [392, 451] on span "Maraheb Pasta" at bounding box center [416, 453] width 145 height 24
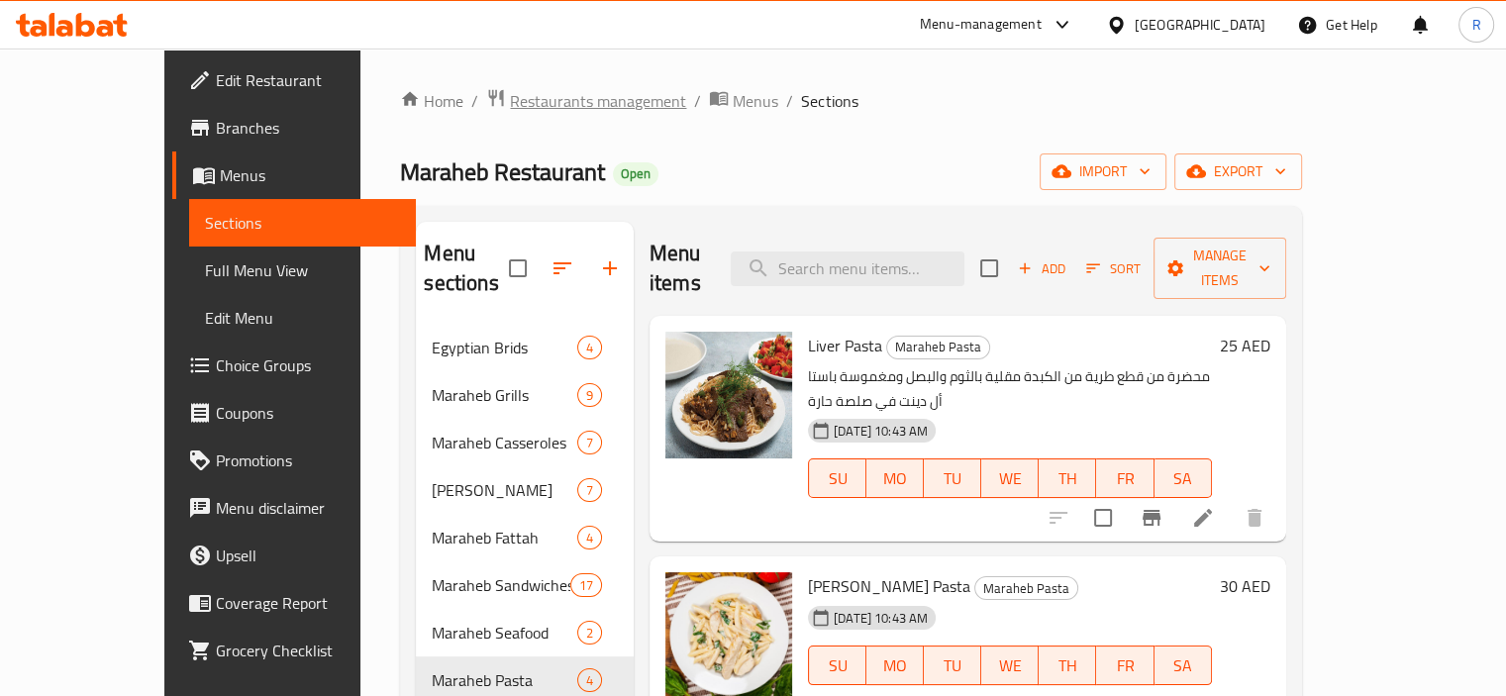
click at [510, 108] on span "Restaurants management" at bounding box center [598, 101] width 176 height 24
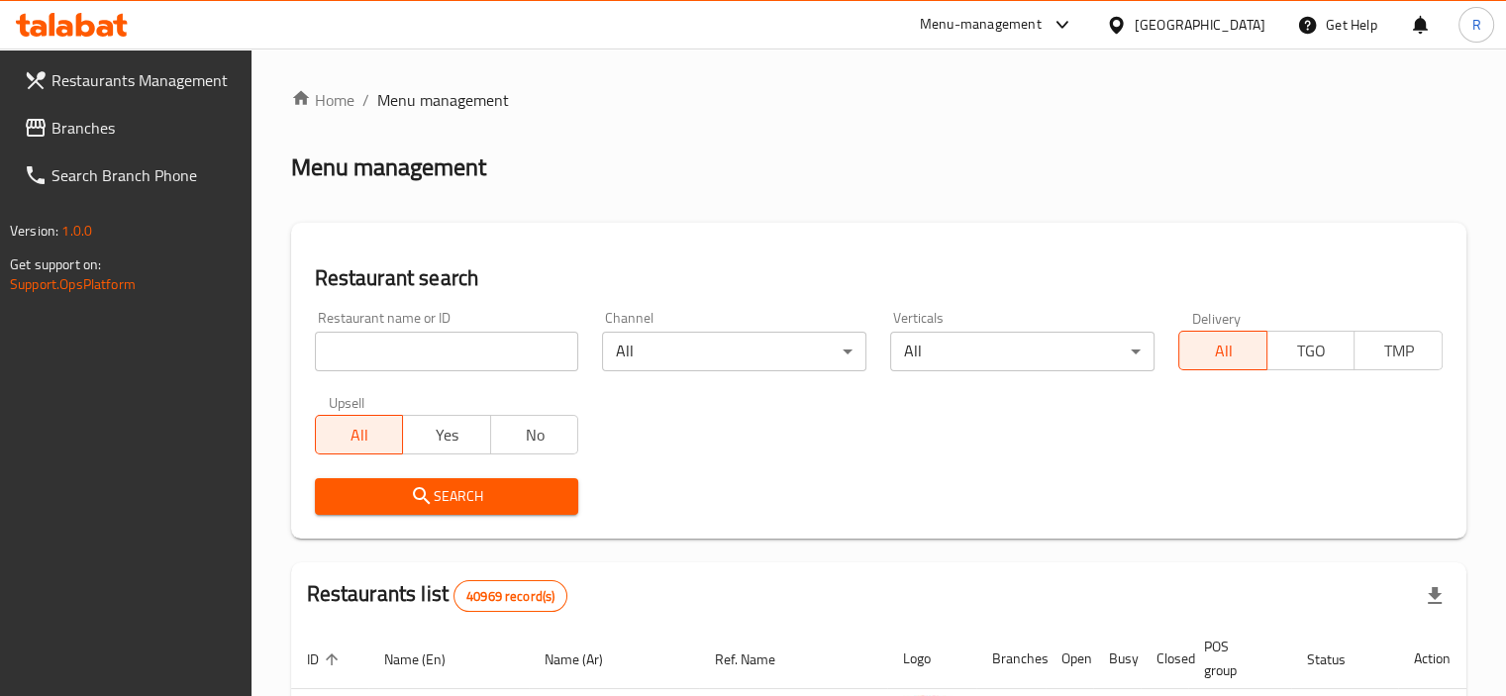
click at [484, 351] on input "search" at bounding box center [447, 352] width 264 height 40
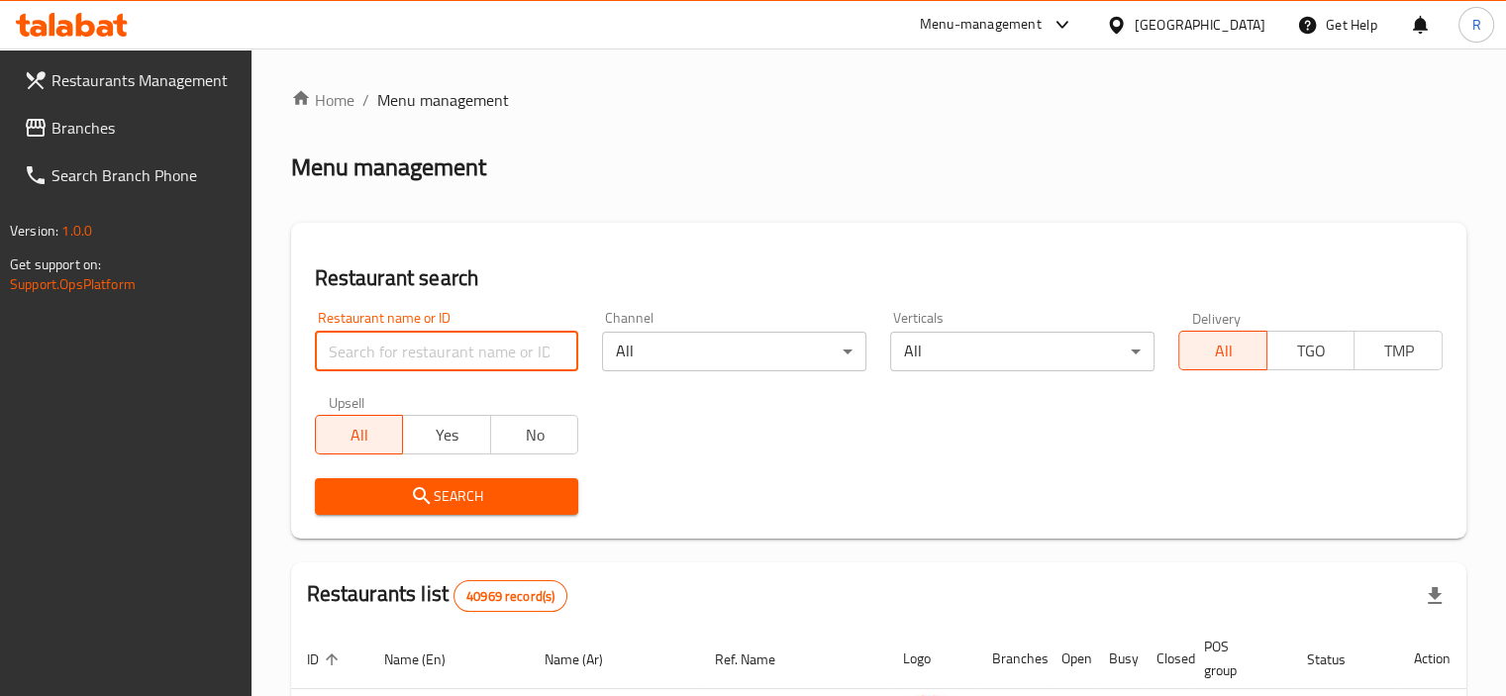
paste input "680152"
type input "680152"
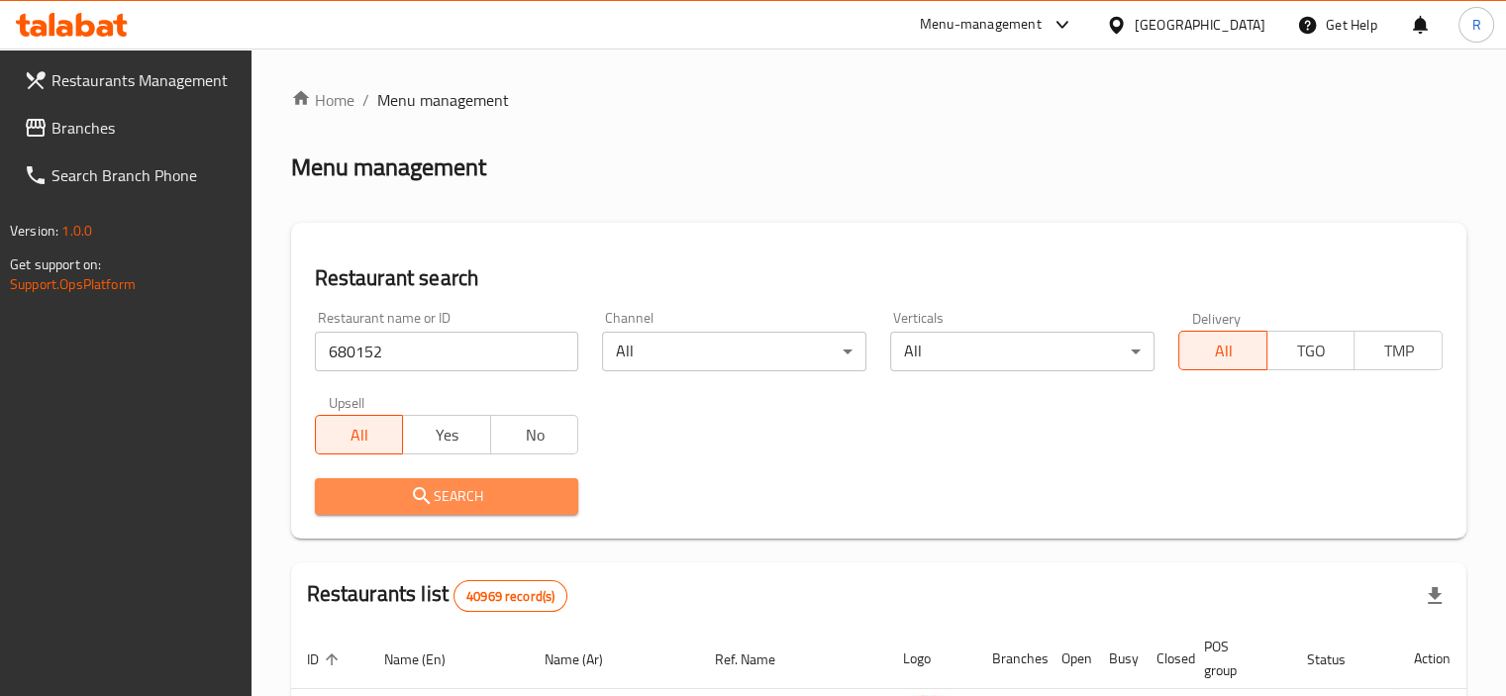
click at [515, 510] on button "Search" at bounding box center [447, 496] width 264 height 37
click at [515, 510] on div at bounding box center [753, 348] width 1506 height 696
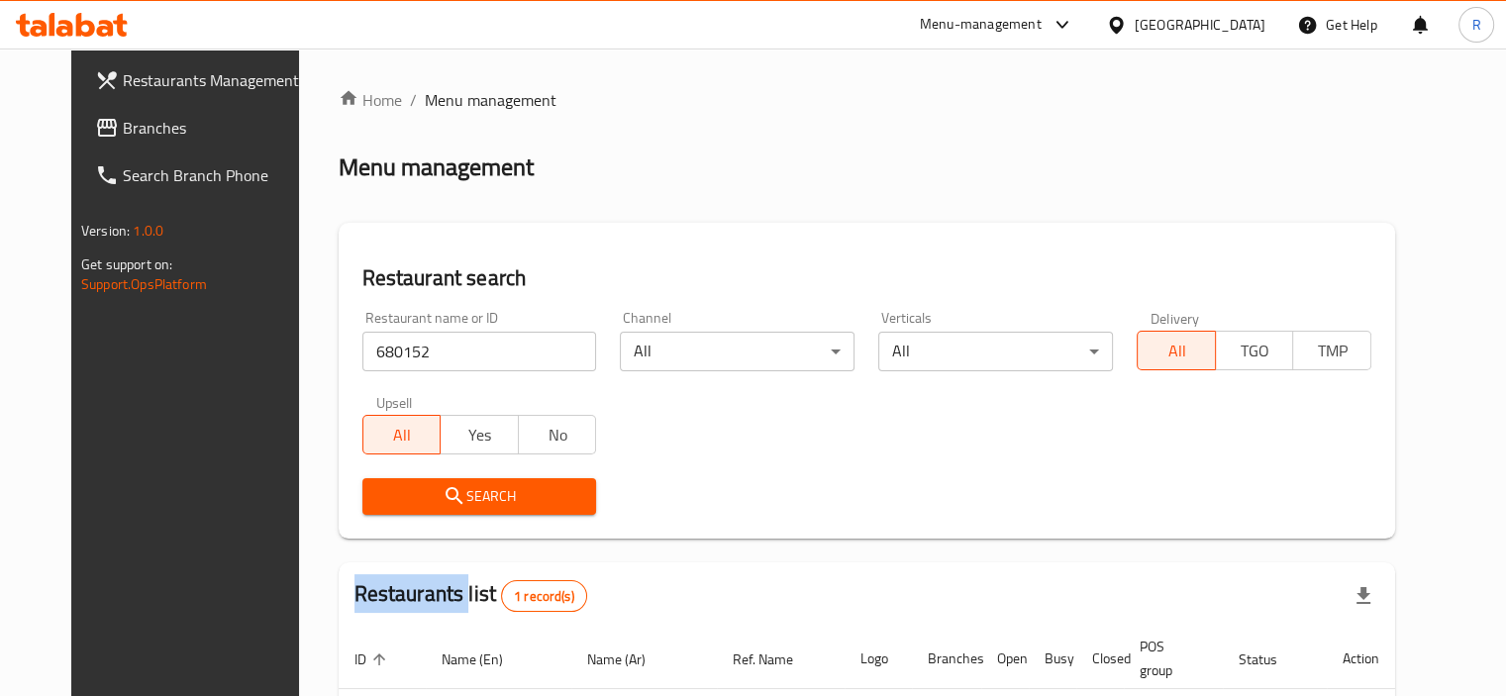
click at [515, 510] on div at bounding box center [753, 348] width 1506 height 696
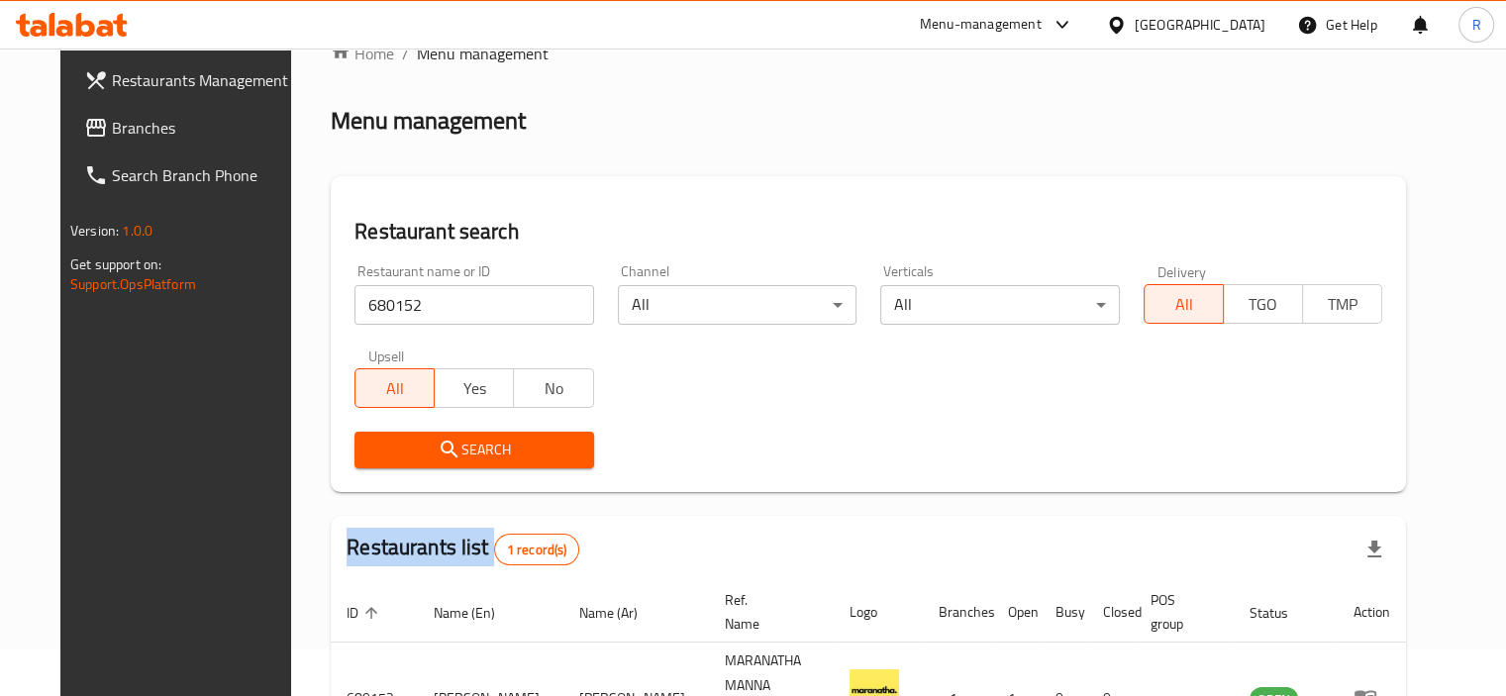
scroll to position [170, 0]
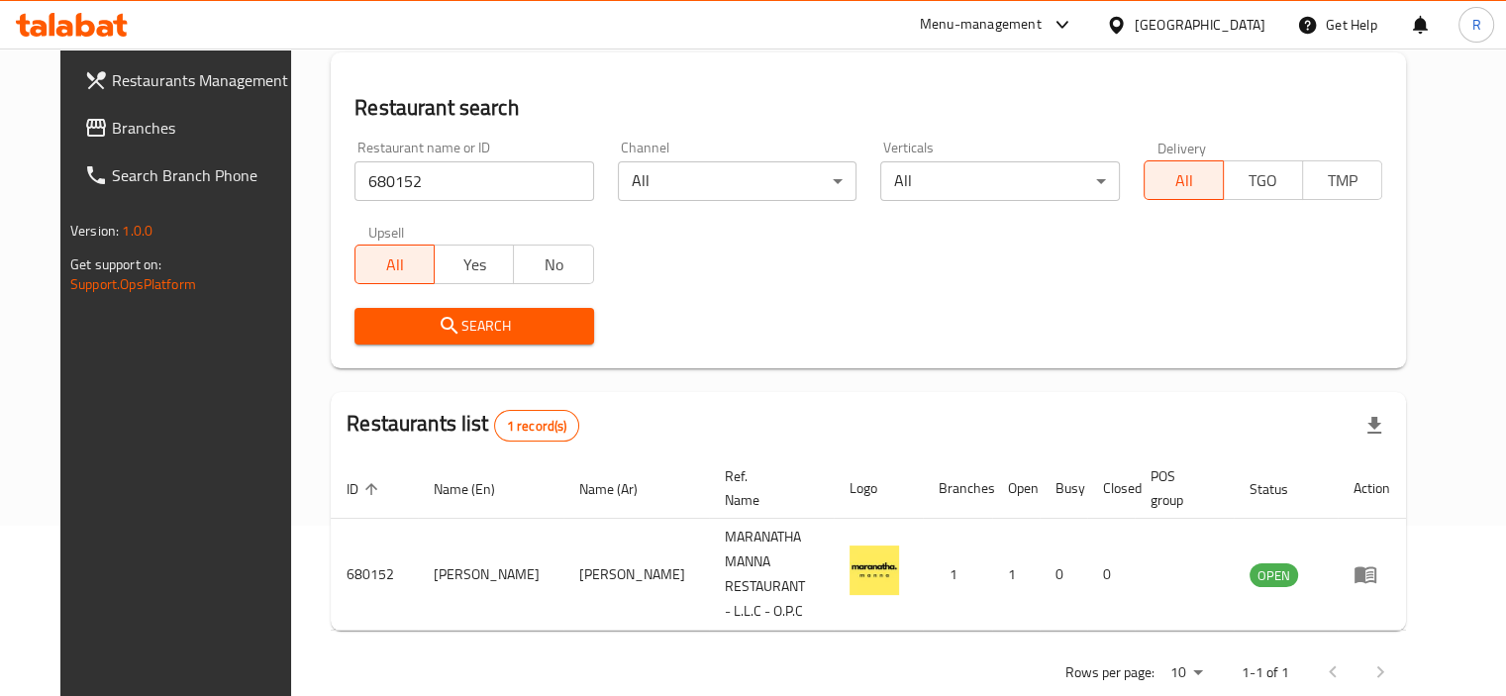
drag, startPoint x: 883, startPoint y: 358, endPoint x: 855, endPoint y: 382, distance: 37.3
click at [883, 359] on div "Restaurant search Restaurant name or ID 680152 Restaurant name or ID Channel Al…" at bounding box center [868, 210] width 1075 height 316
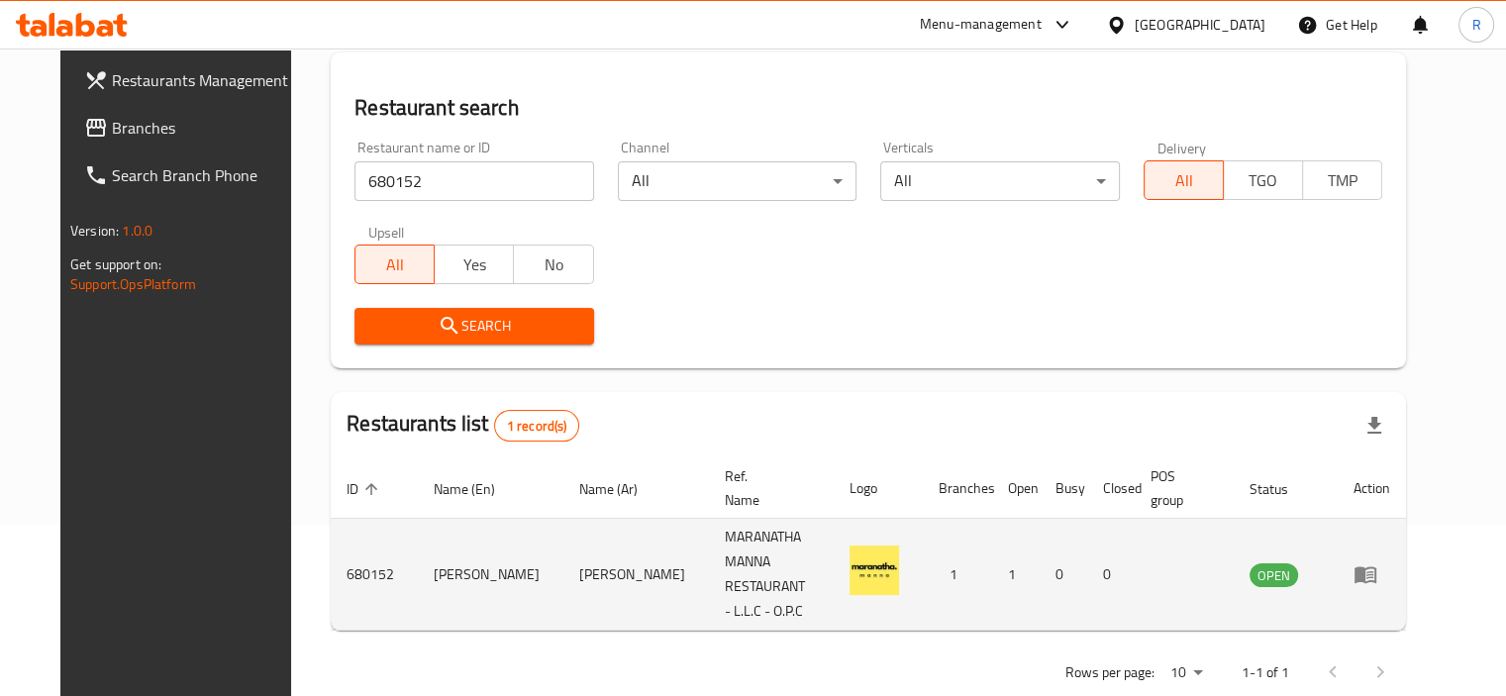
click at [1406, 567] on td "enhanced table" at bounding box center [1372, 575] width 68 height 112
click at [1377, 562] on icon "enhanced table" at bounding box center [1366, 574] width 24 height 24
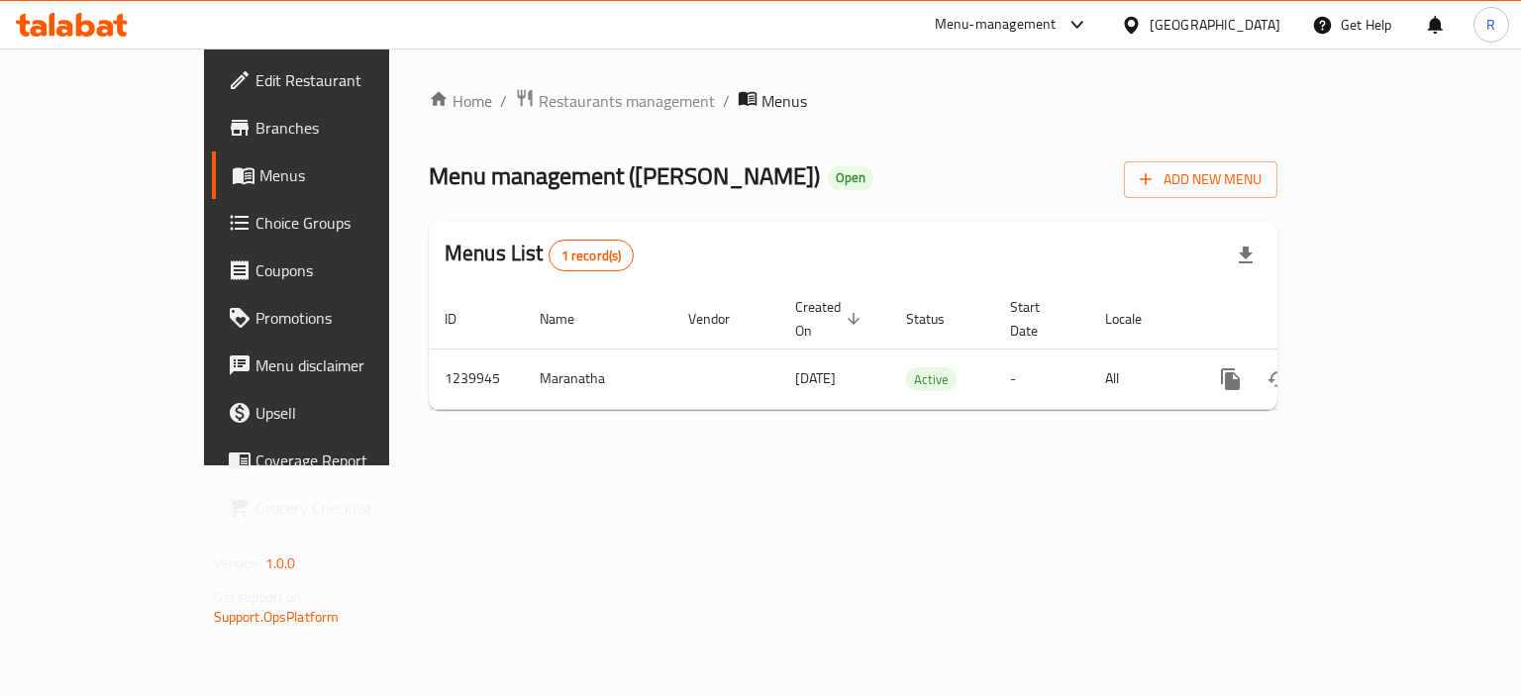
click at [255, 90] on span "Edit Restaurant" at bounding box center [348, 80] width 187 height 24
